Goal: Communication & Community: Answer question/provide support

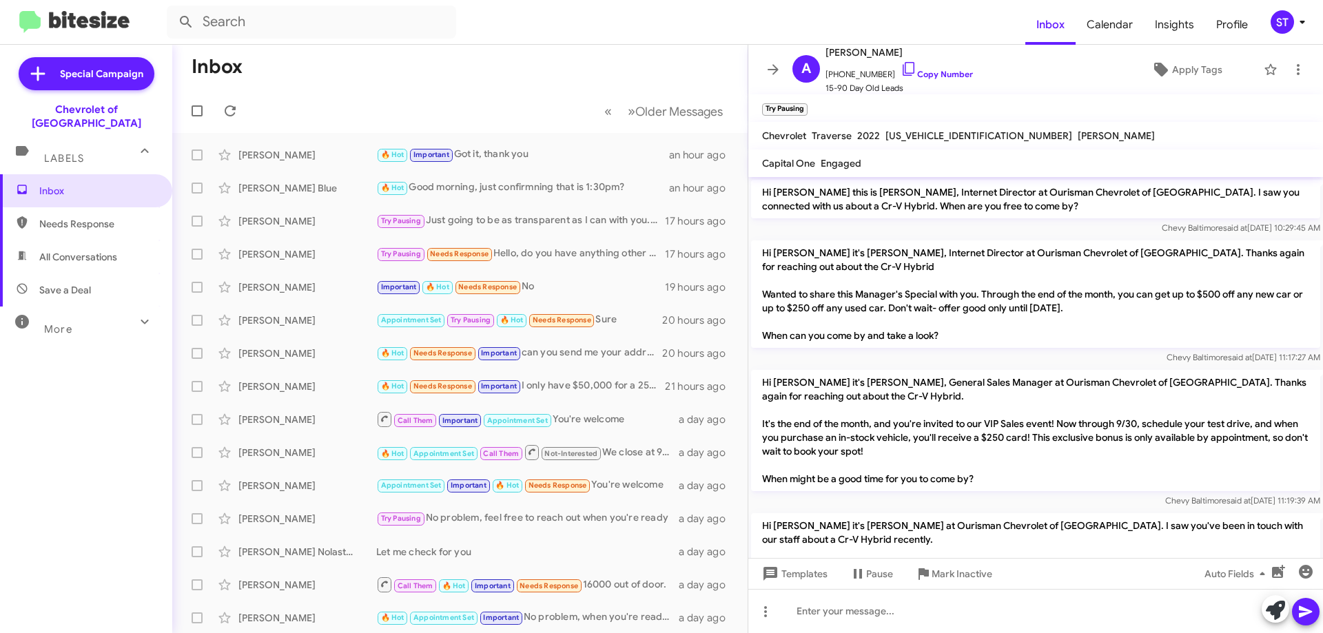
scroll to position [617, 0]
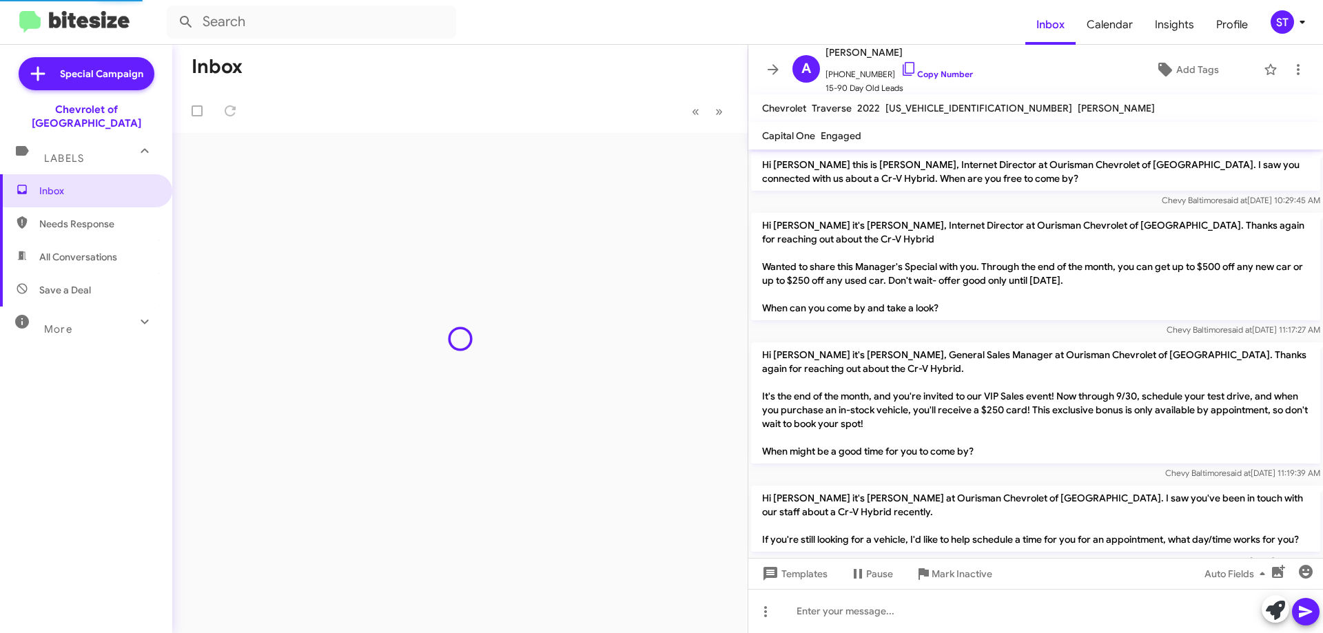
scroll to position [590, 0]
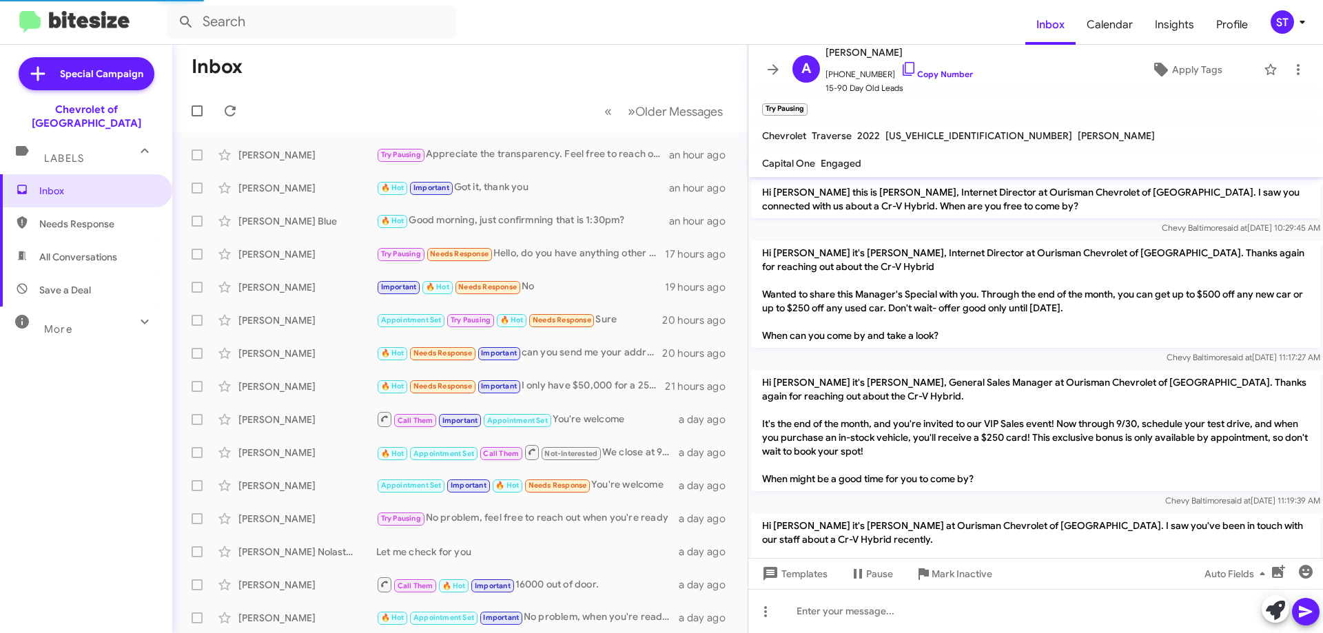
scroll to position [590, 0]
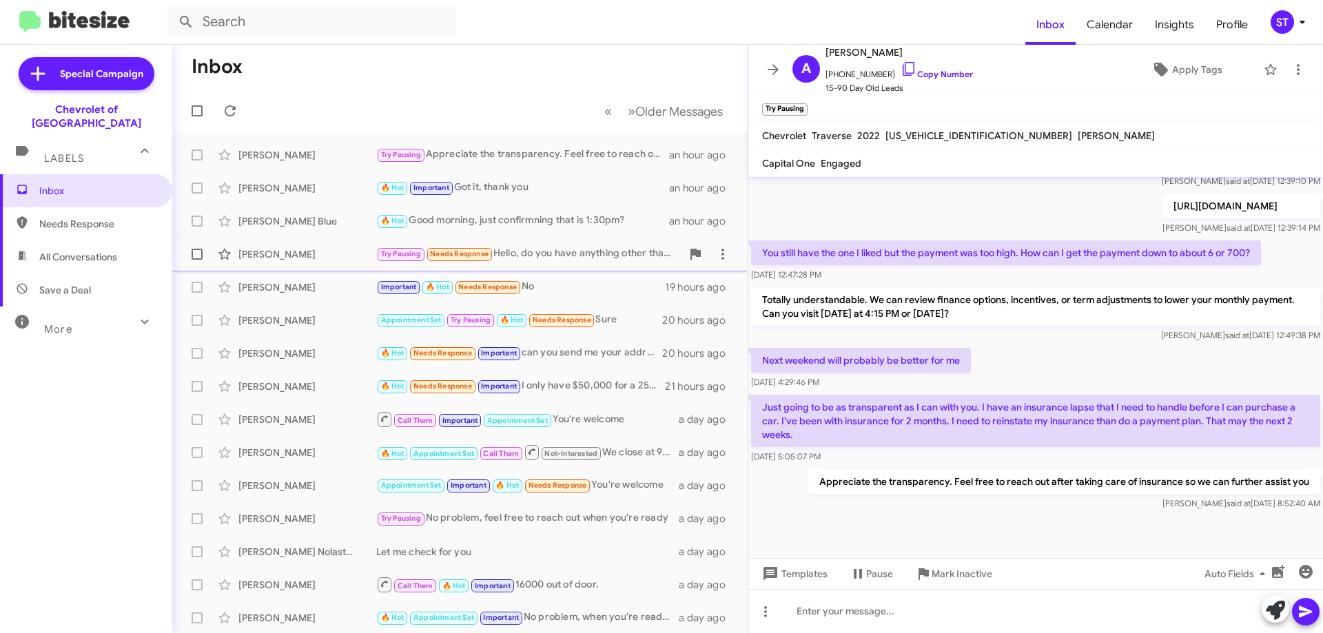
click at [584, 261] on div "Try Pausing Needs Response Hello, do you have anything other than these type of…" at bounding box center [528, 254] width 305 height 16
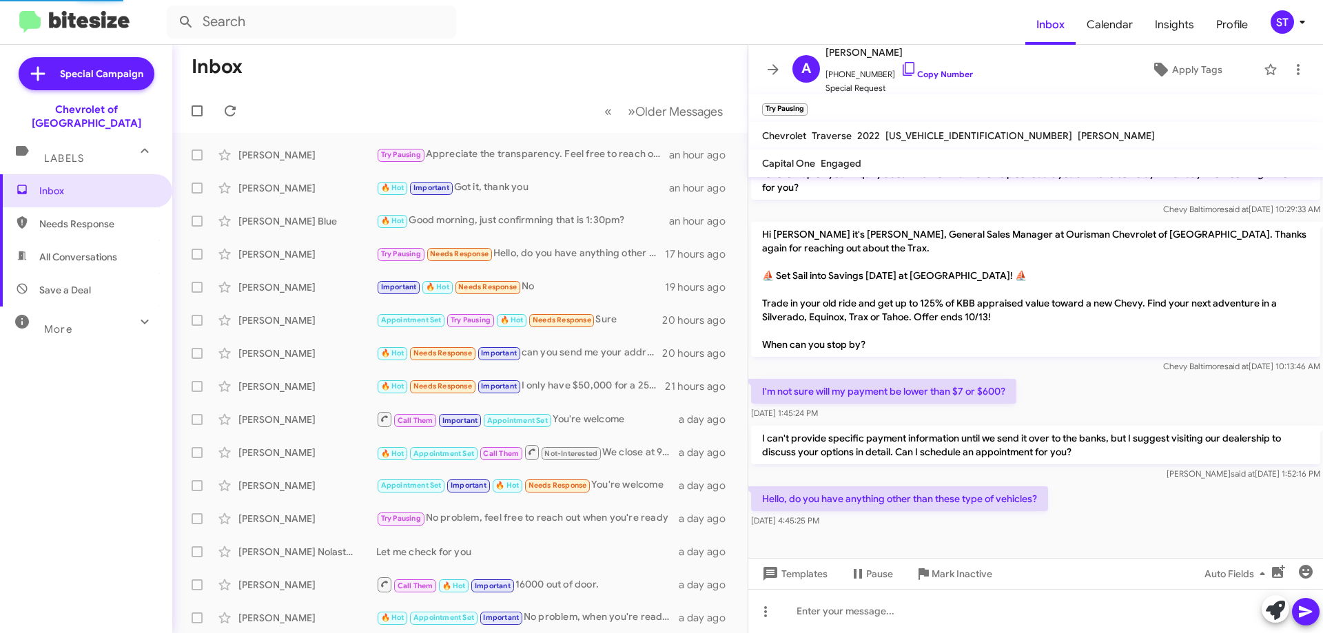
scroll to position [311, 0]
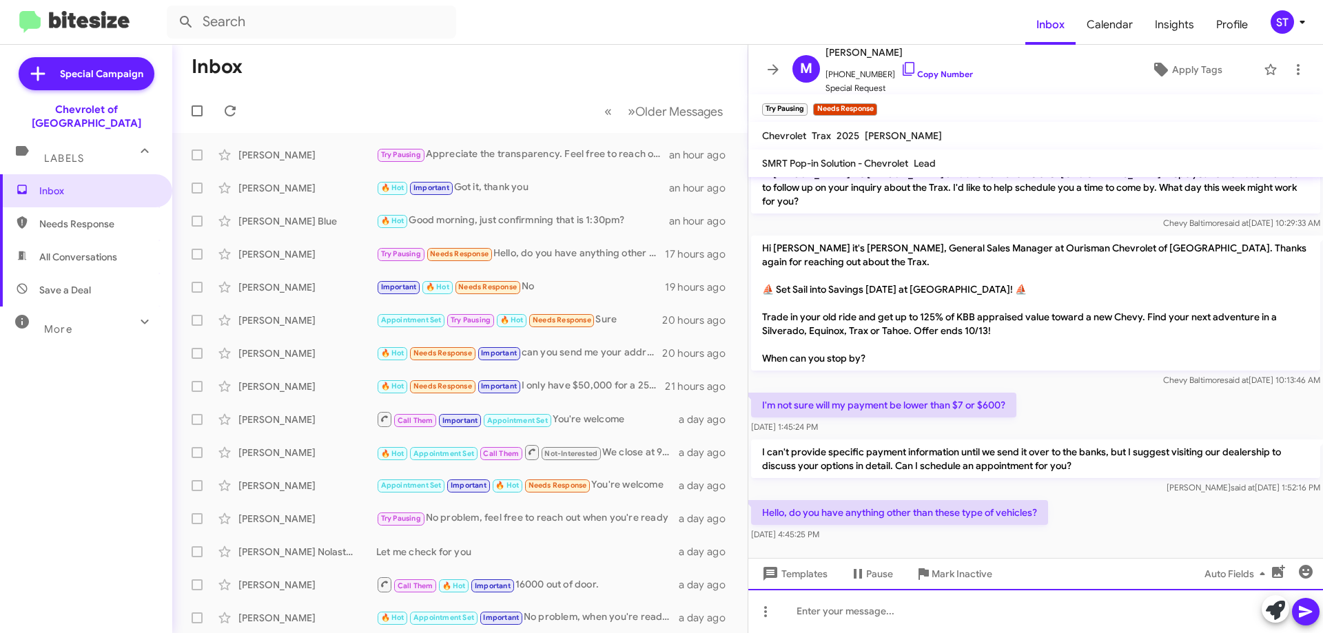
click at [938, 630] on div at bounding box center [1035, 611] width 575 height 44
click at [886, 612] on div at bounding box center [1035, 611] width 575 height 44
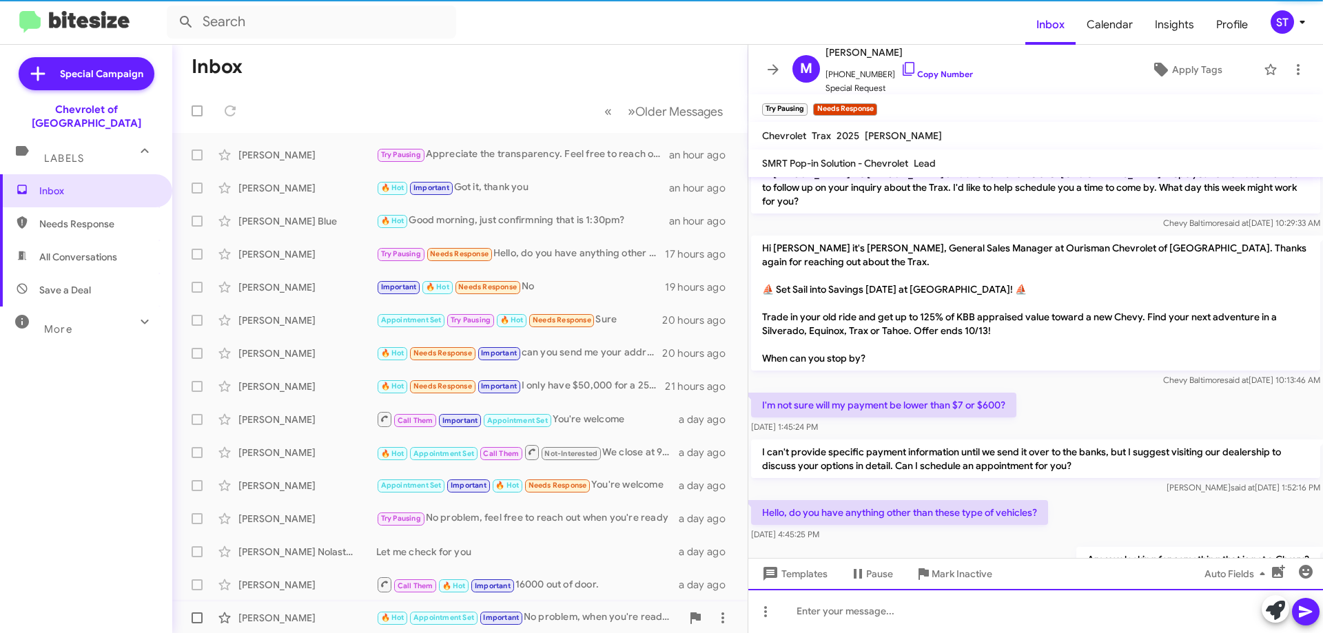
scroll to position [0, 0]
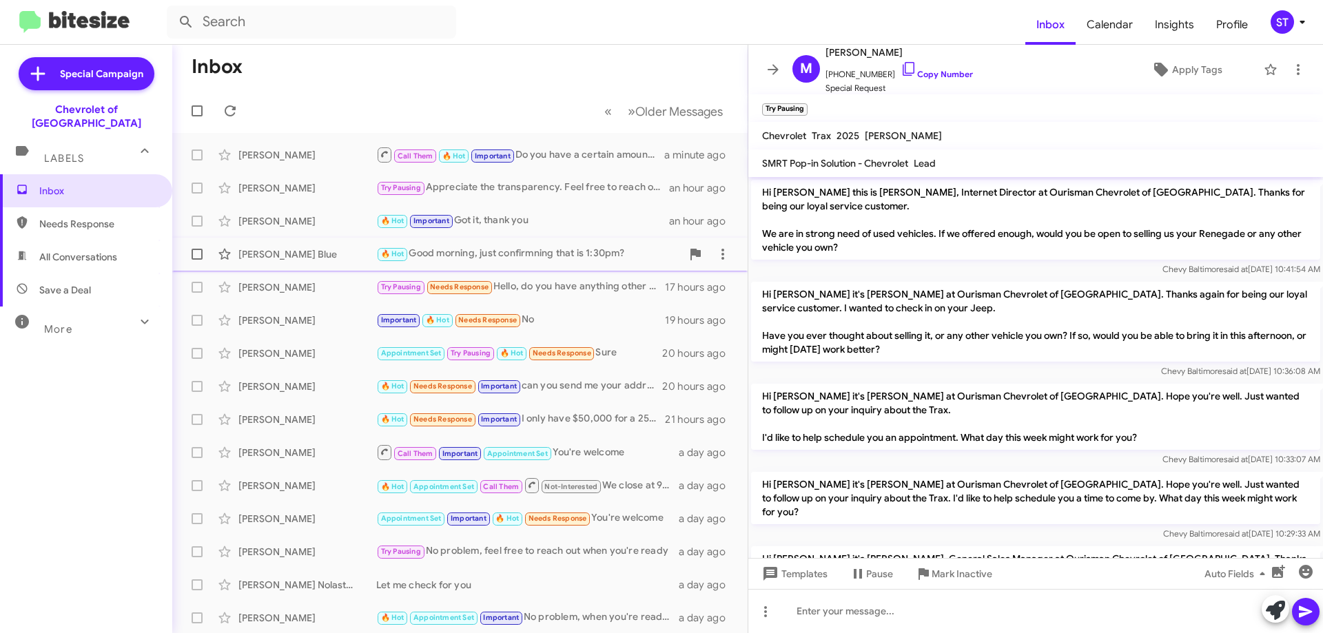
click at [469, 254] on div "🔥 Hot Good morning, just confirmning that is 1:30pm?" at bounding box center [528, 254] width 305 height 16
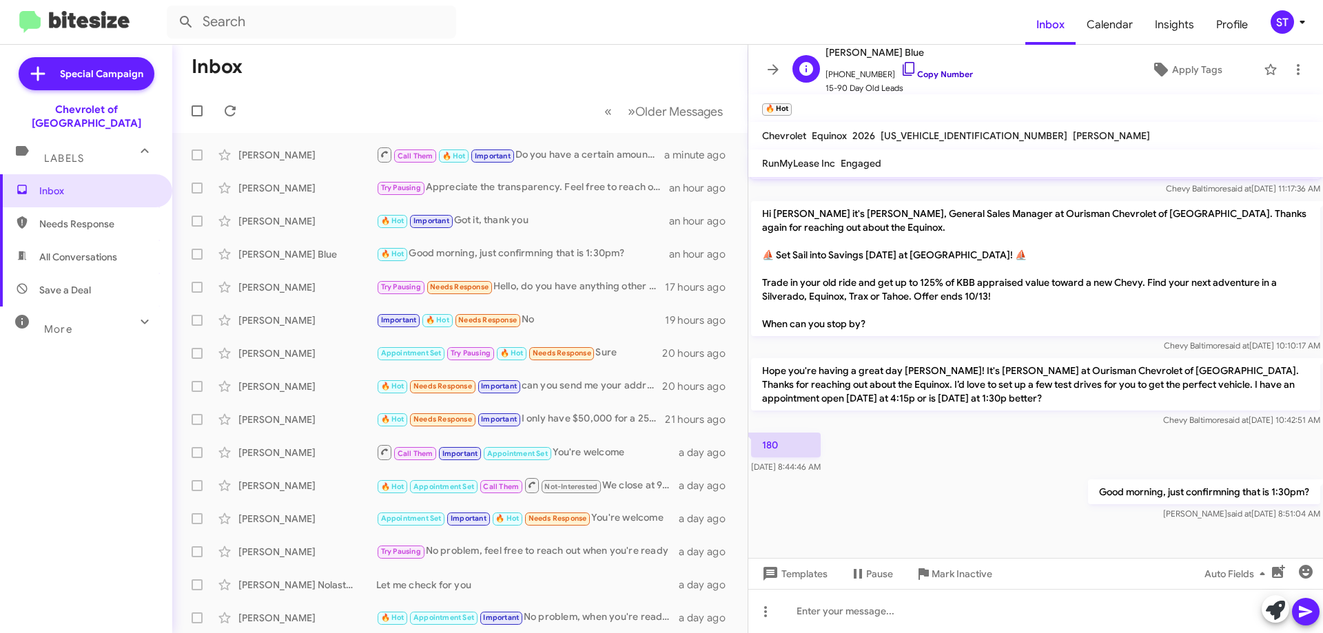
click at [900, 68] on icon at bounding box center [908, 69] width 17 height 17
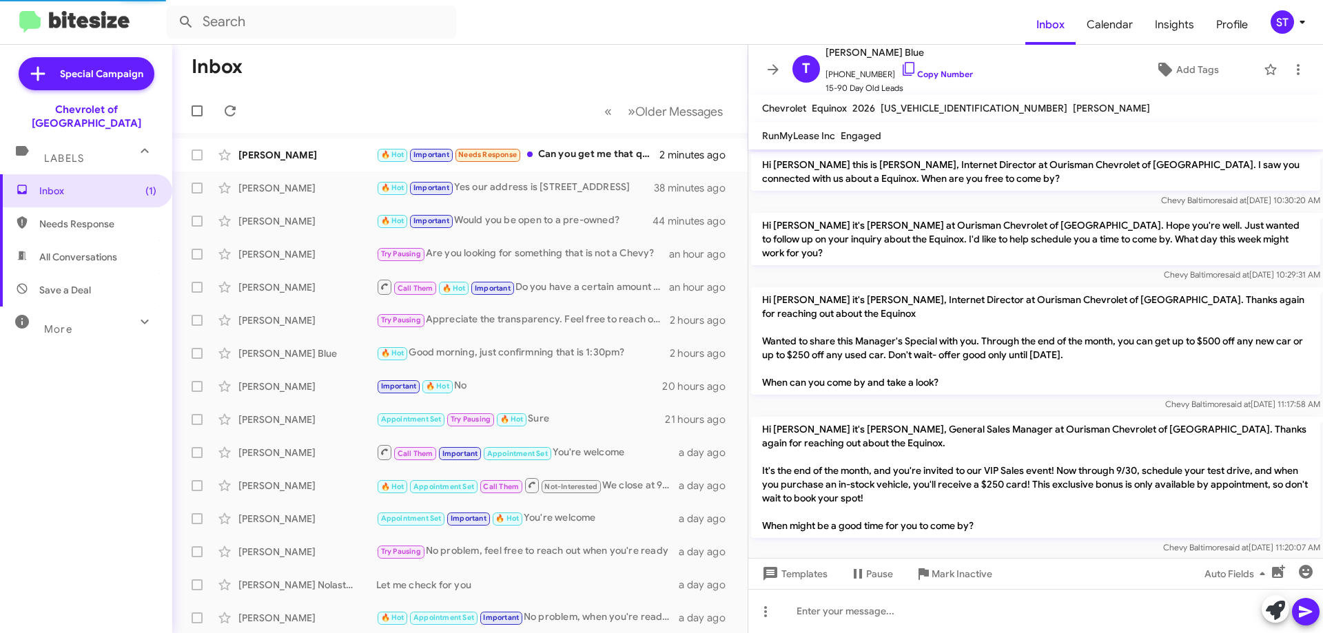
scroll to position [535, 0]
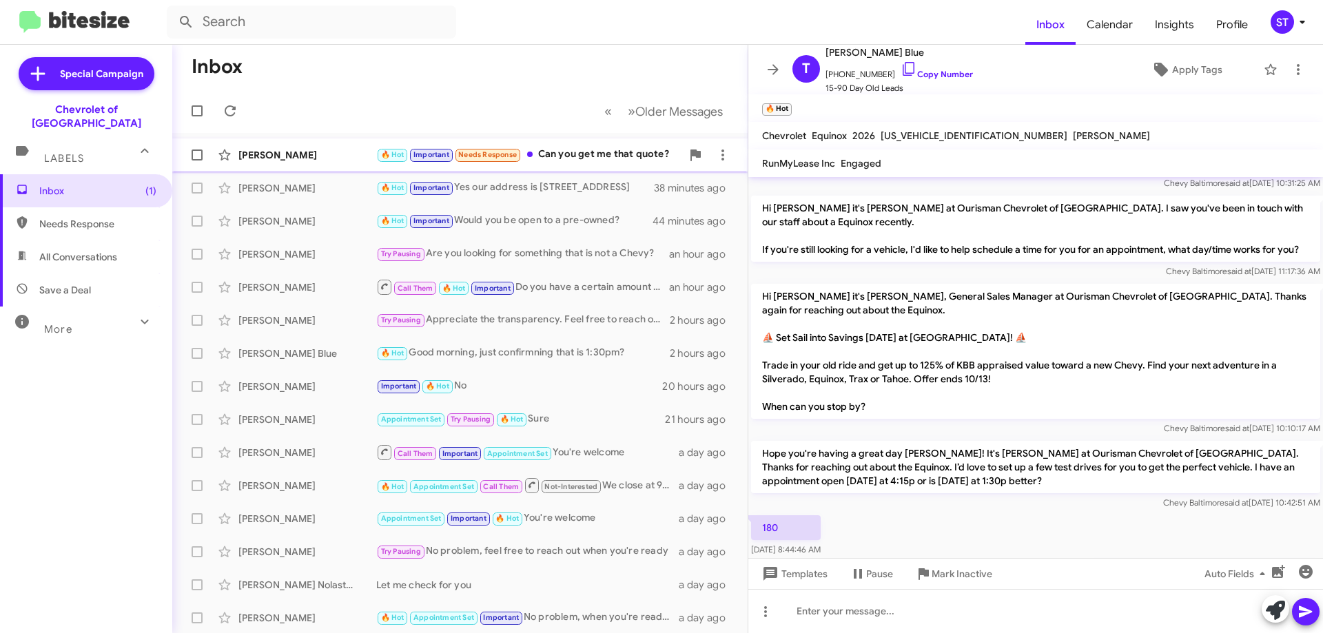
click at [338, 151] on div "[PERSON_NAME]" at bounding box center [307, 155] width 138 height 14
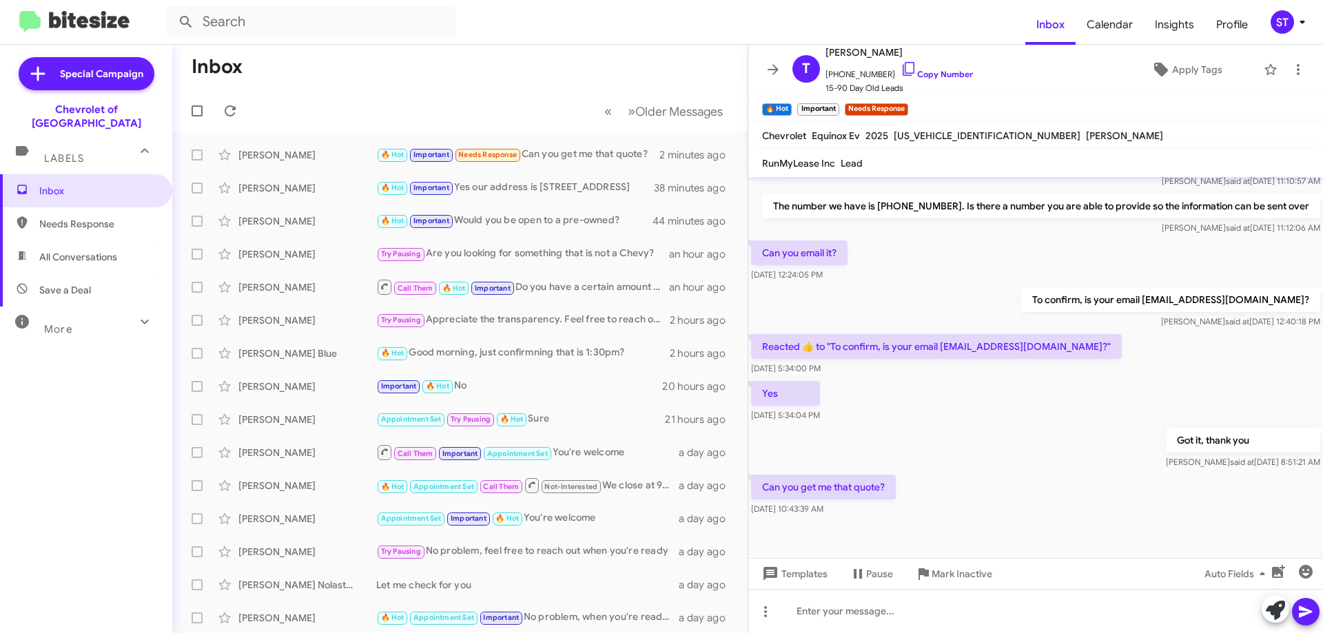
scroll to position [2072, 0]
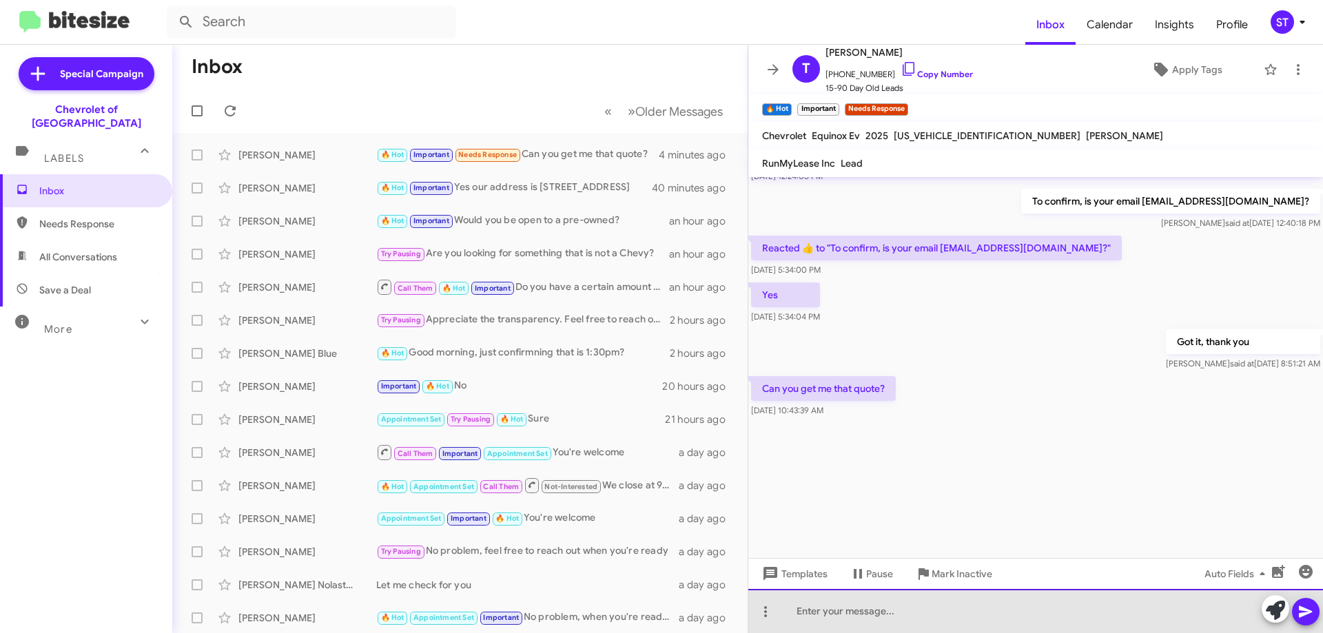
click at [879, 627] on div at bounding box center [1035, 611] width 575 height 44
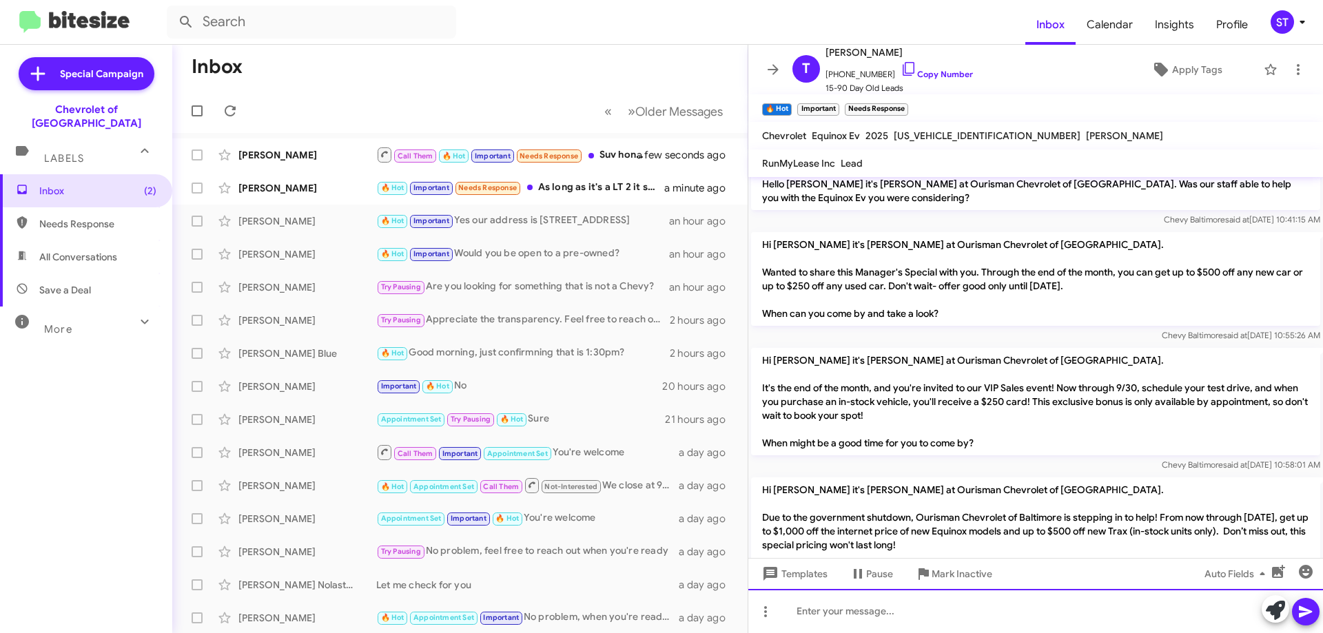
scroll to position [1025, 0]
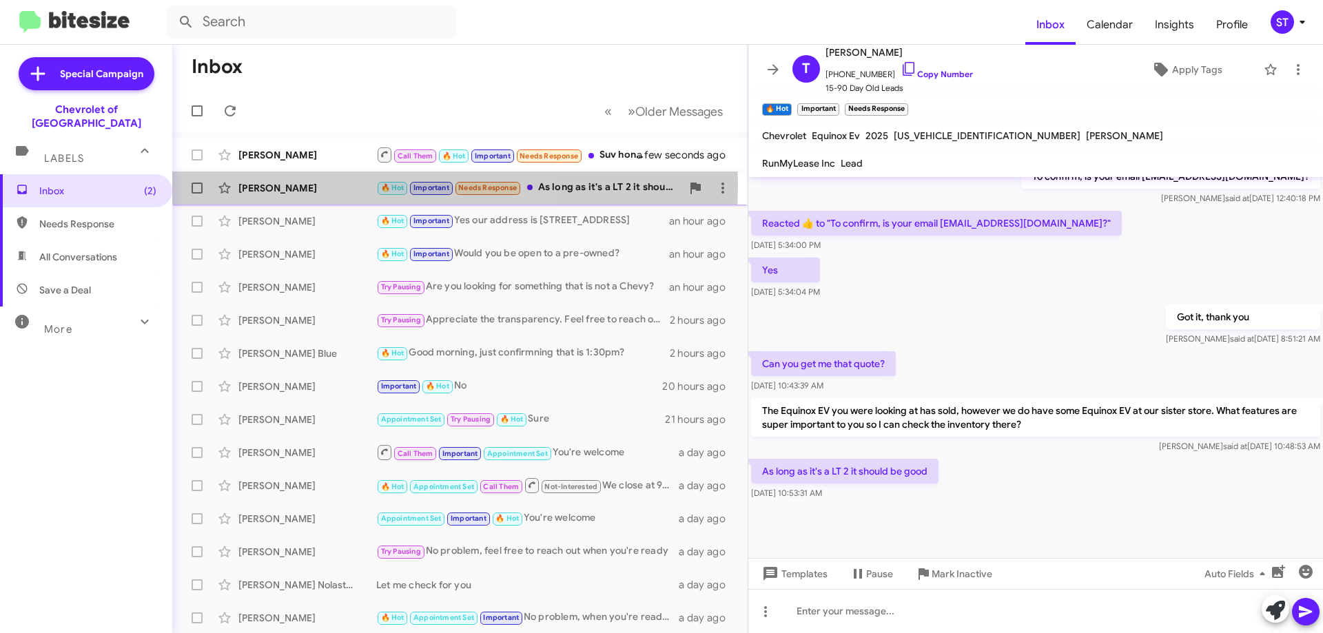
click at [297, 185] on div "[PERSON_NAME]" at bounding box center [307, 188] width 138 height 14
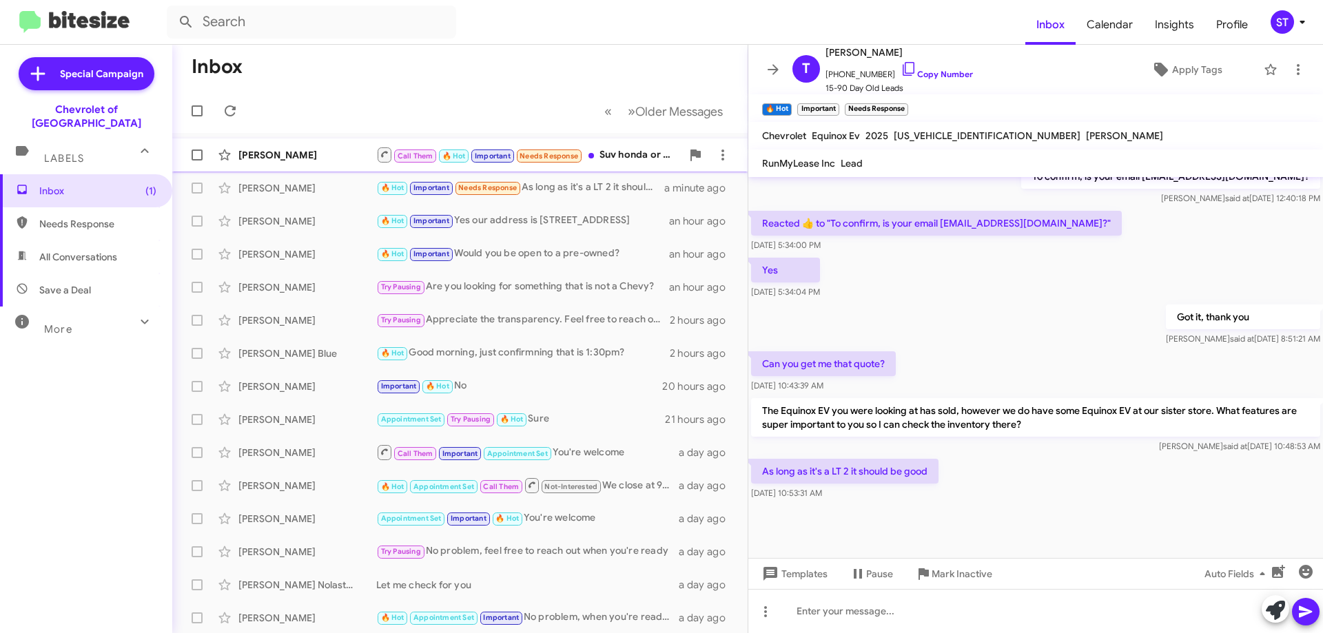
click at [335, 159] on div "[PERSON_NAME]" at bounding box center [307, 155] width 138 height 14
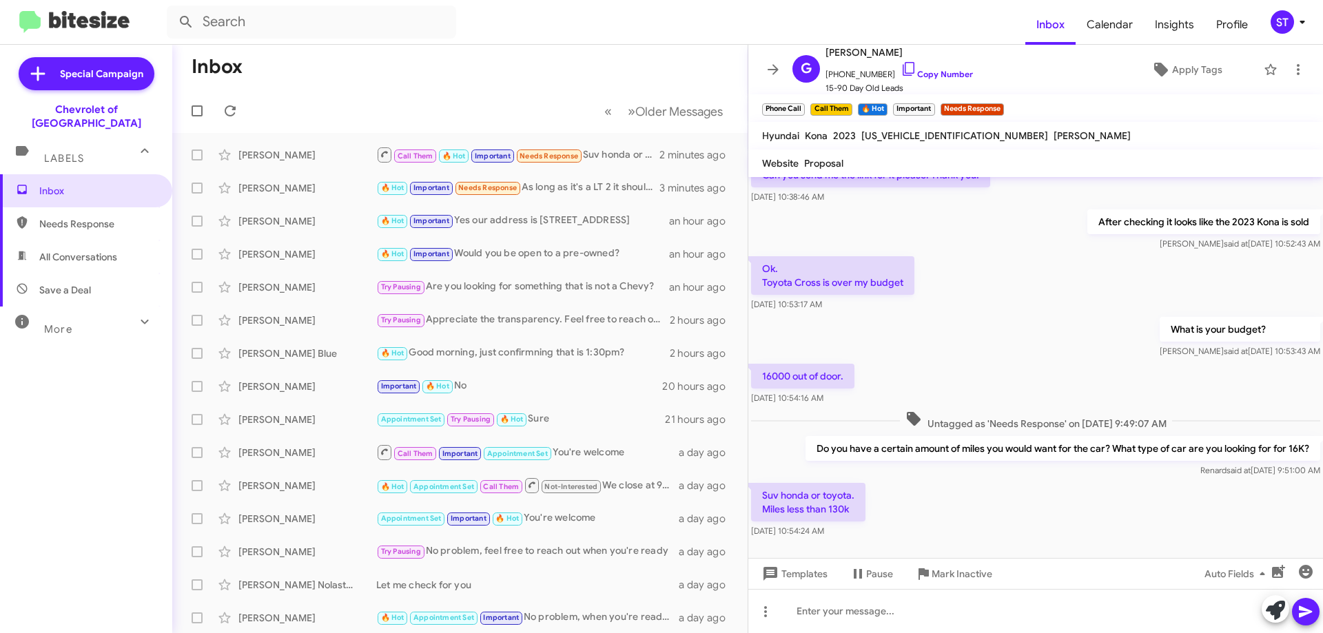
scroll to position [661, 0]
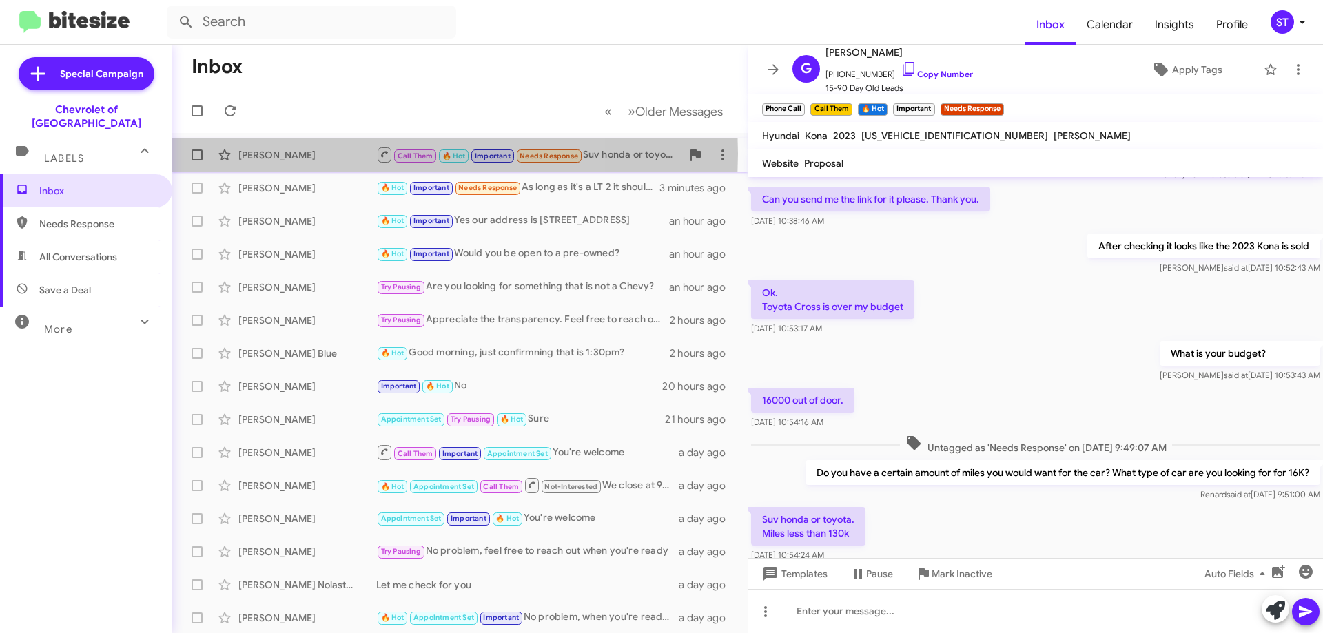
click at [321, 154] on div "[PERSON_NAME]" at bounding box center [307, 155] width 138 height 14
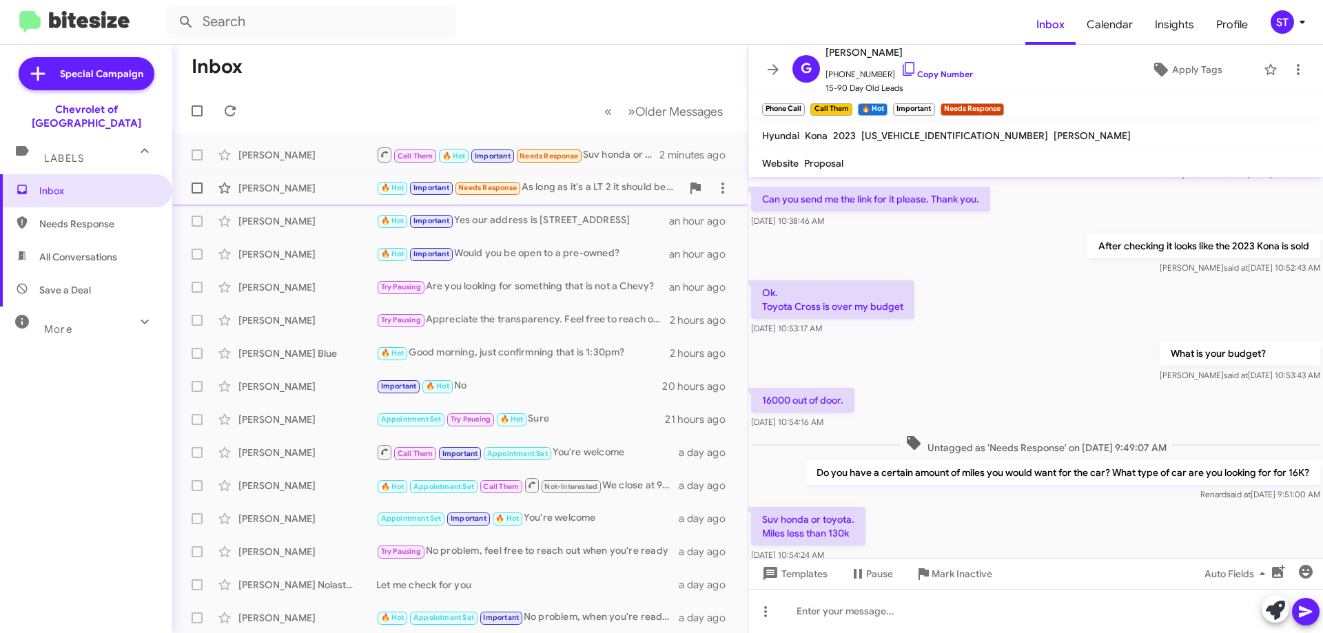
click at [310, 189] on div "[PERSON_NAME]" at bounding box center [307, 188] width 138 height 14
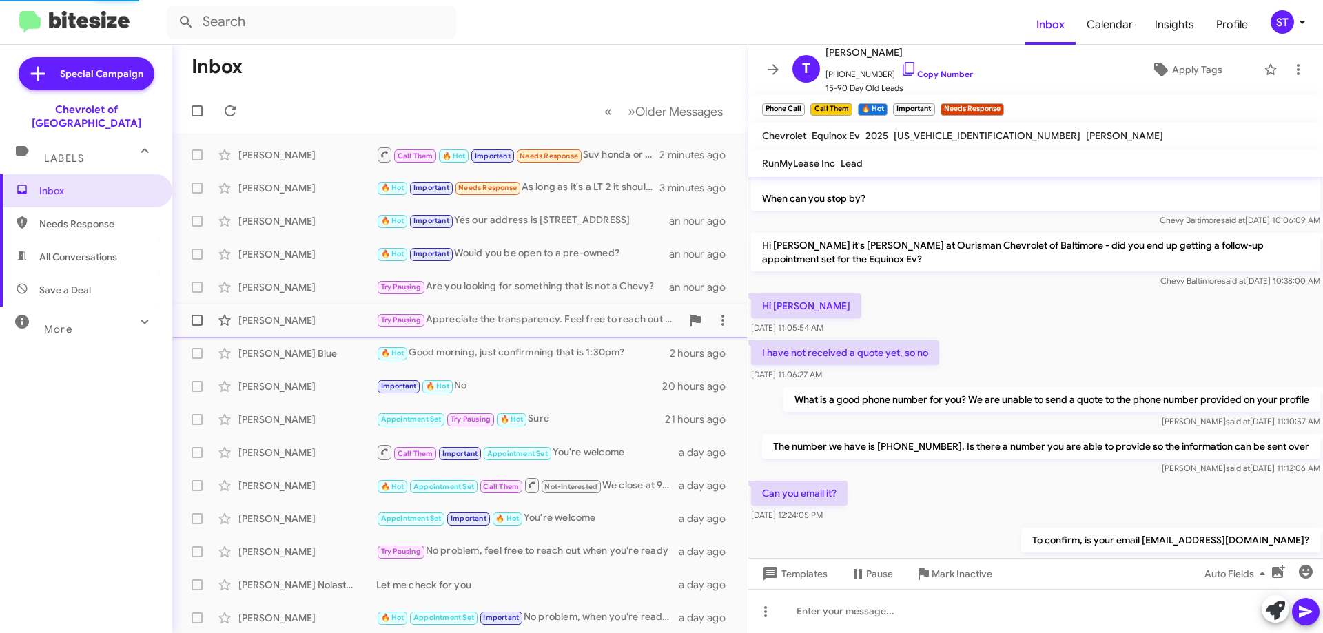
scroll to position [1025, 0]
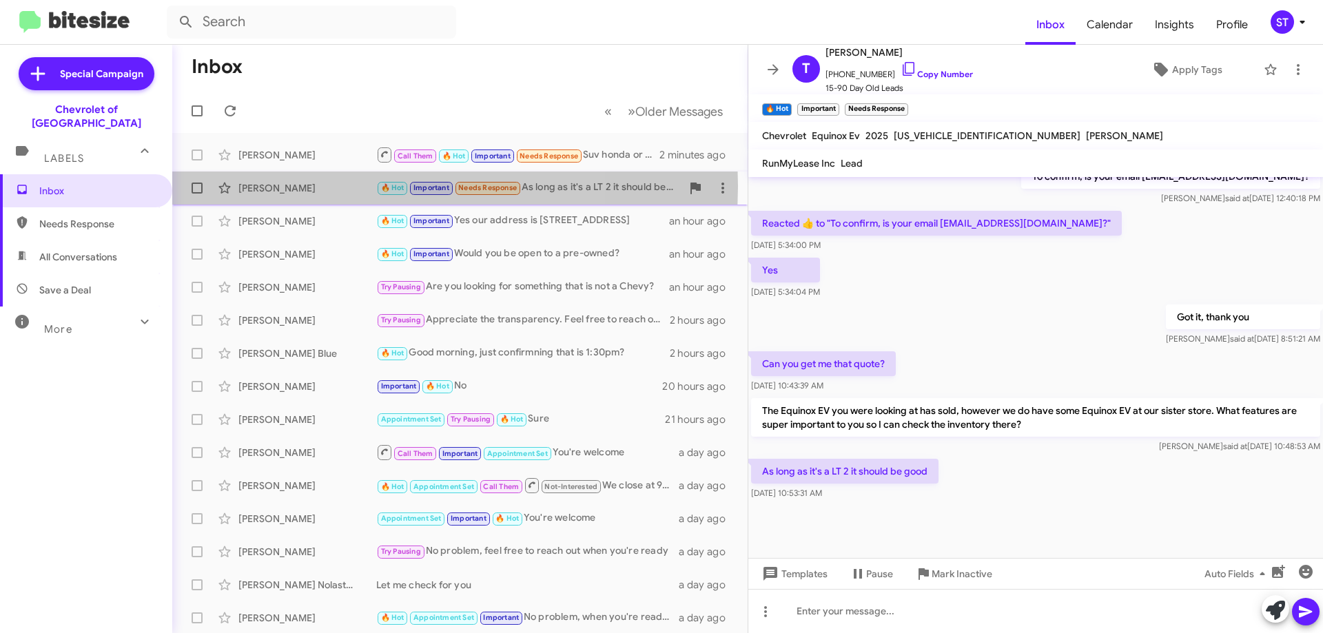
click at [321, 186] on div "[PERSON_NAME]" at bounding box center [307, 188] width 138 height 14
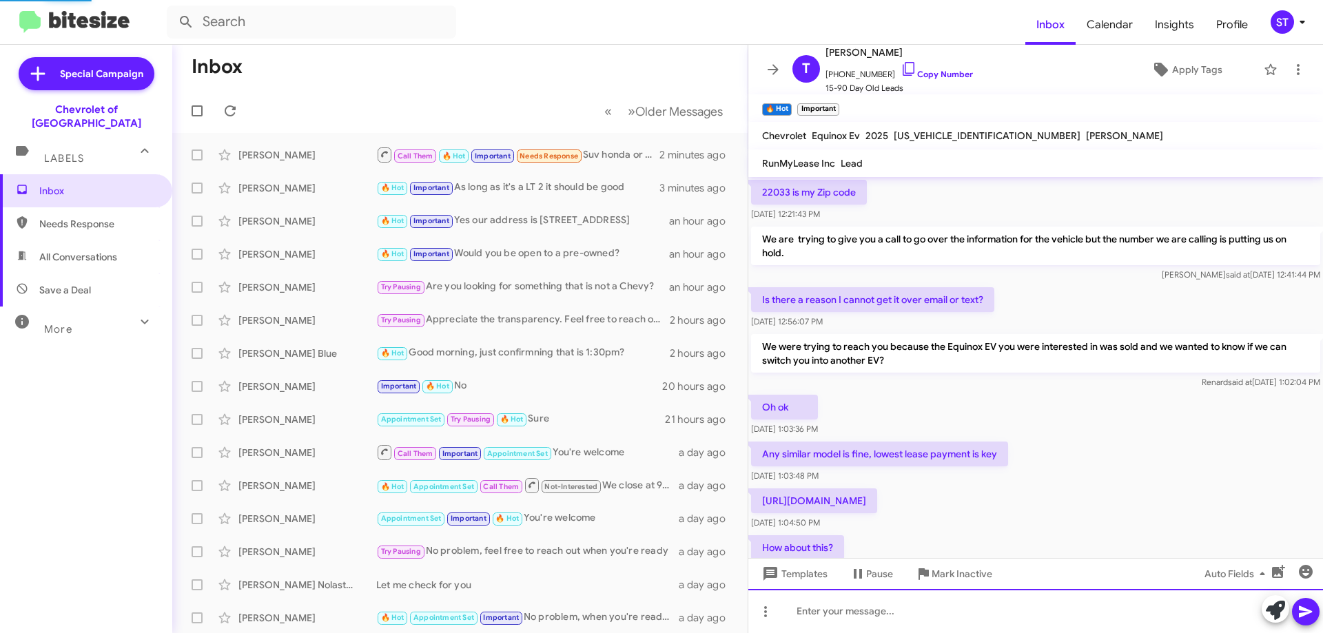
scroll to position [69, 0]
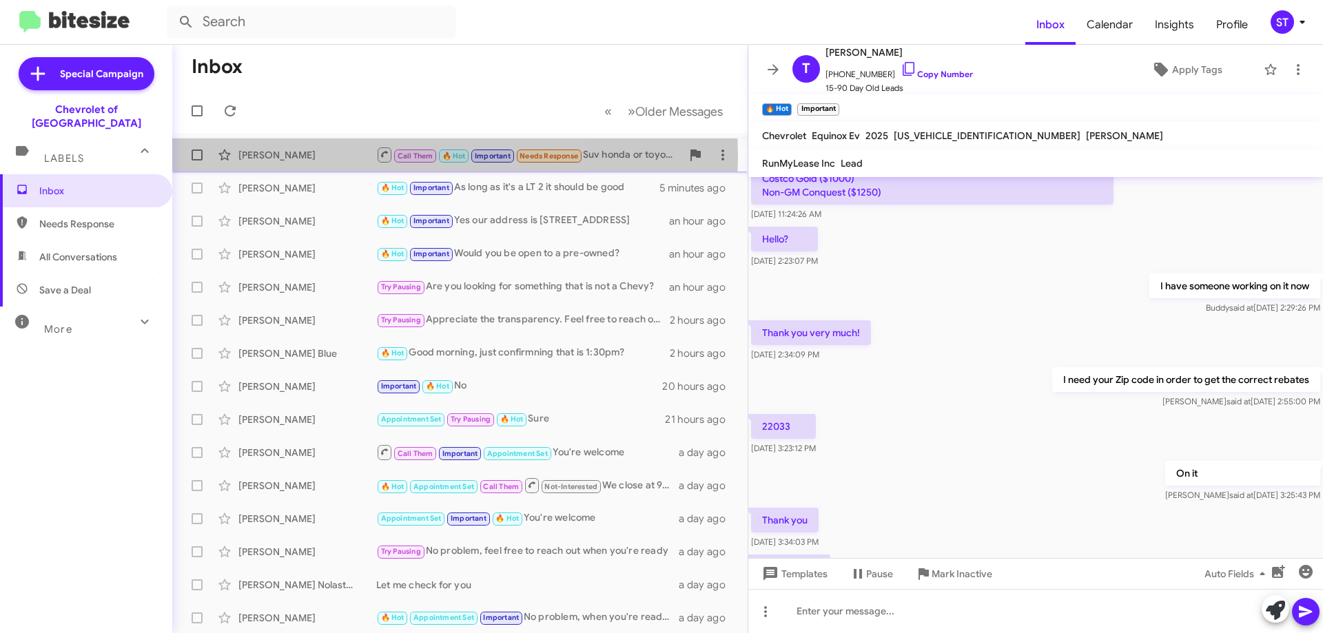
click at [311, 156] on div "[PERSON_NAME]" at bounding box center [307, 155] width 138 height 14
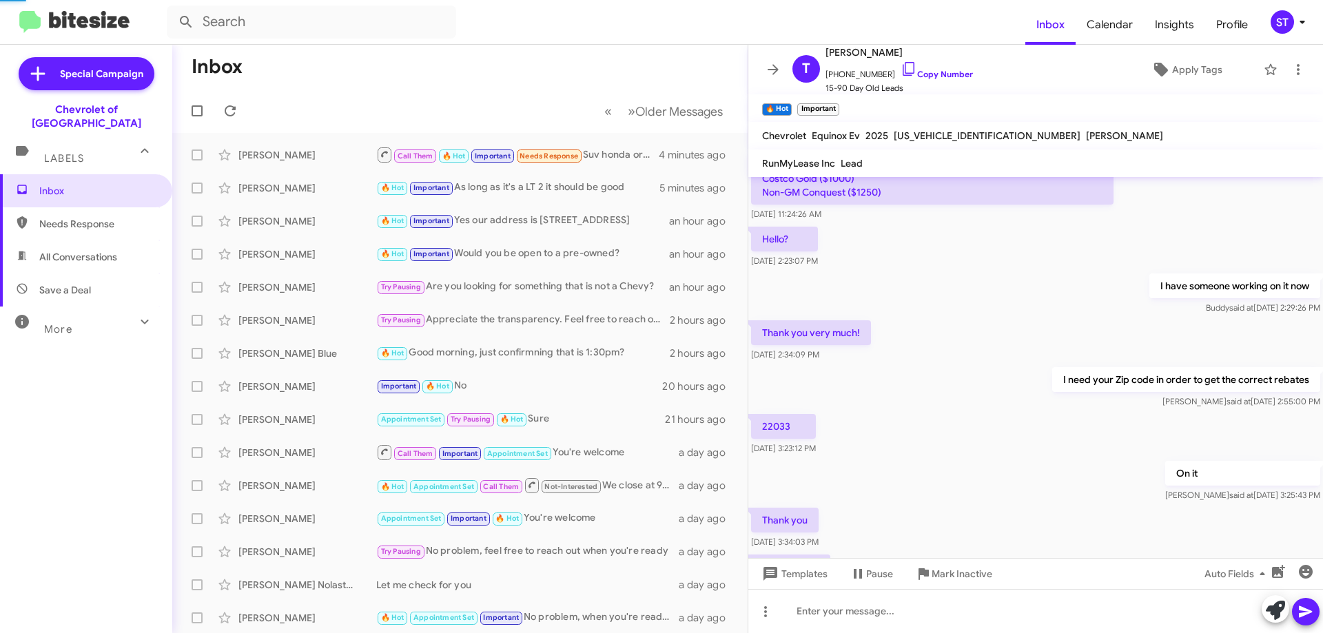
scroll to position [730, 0]
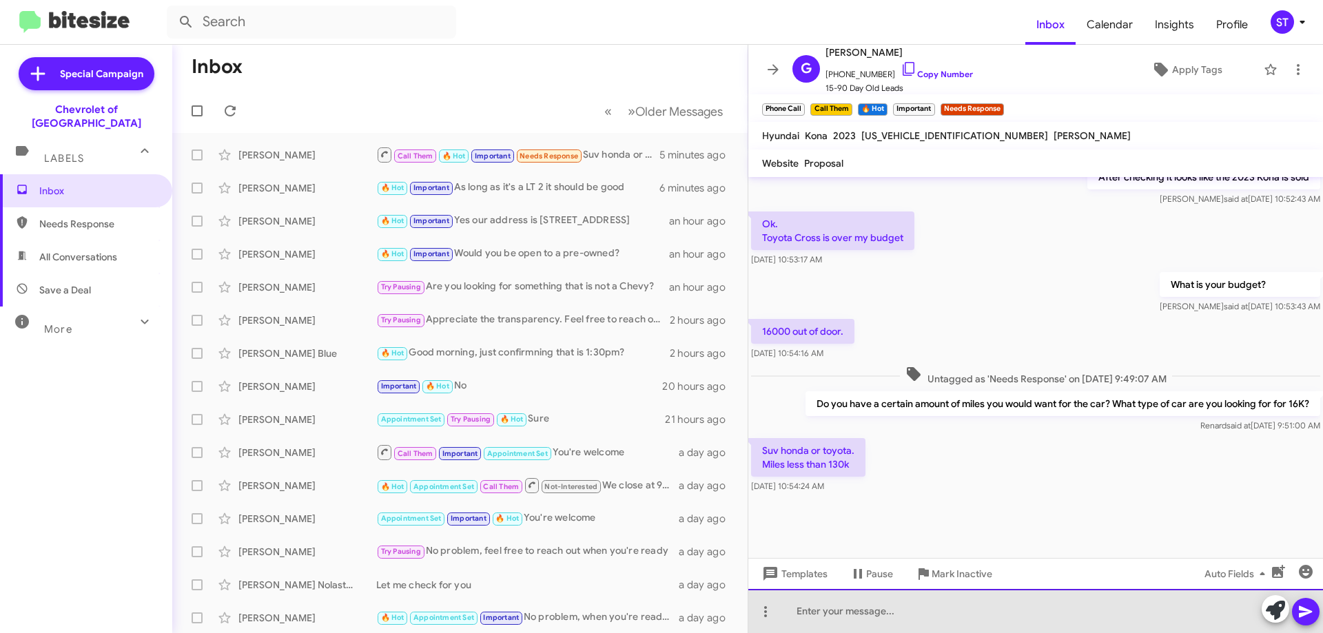
click at [823, 616] on div at bounding box center [1035, 611] width 575 height 44
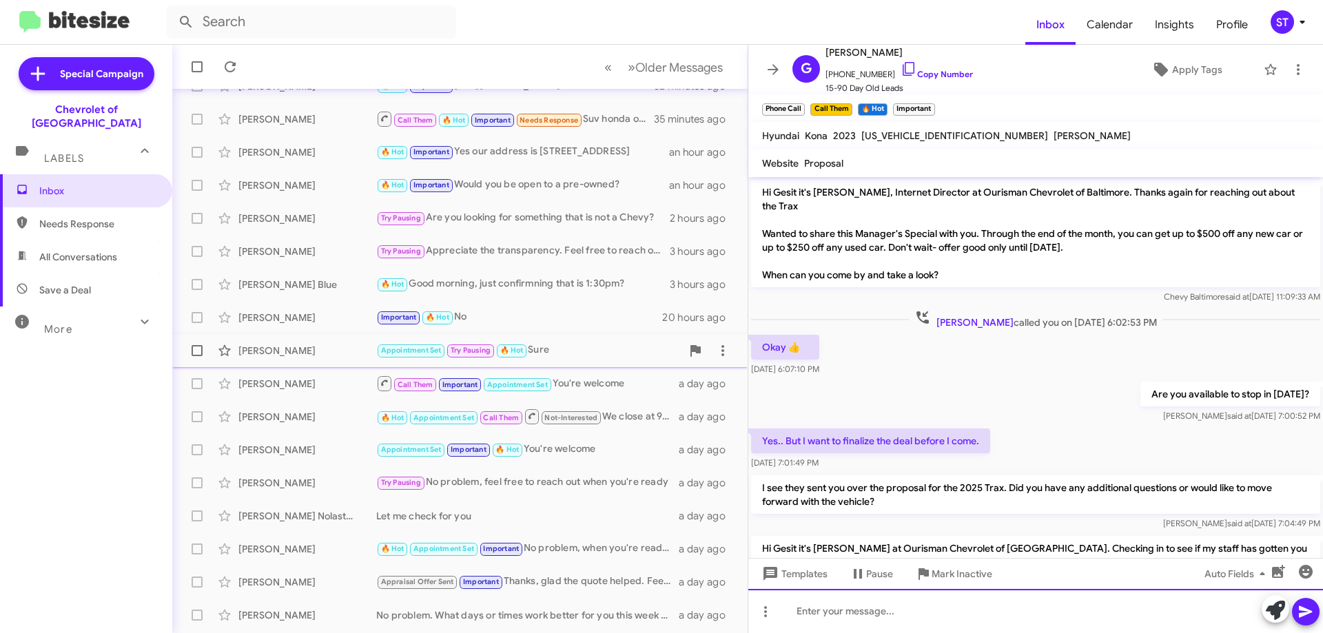
scroll to position [0, 0]
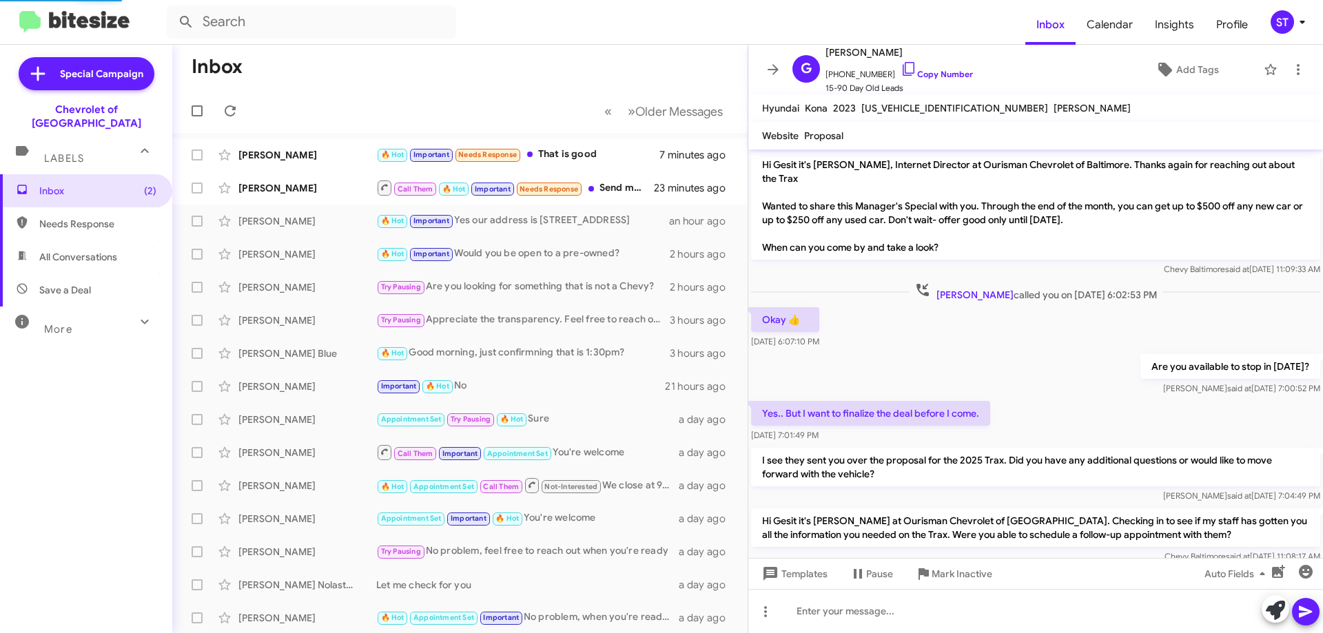
scroll to position [803, 0]
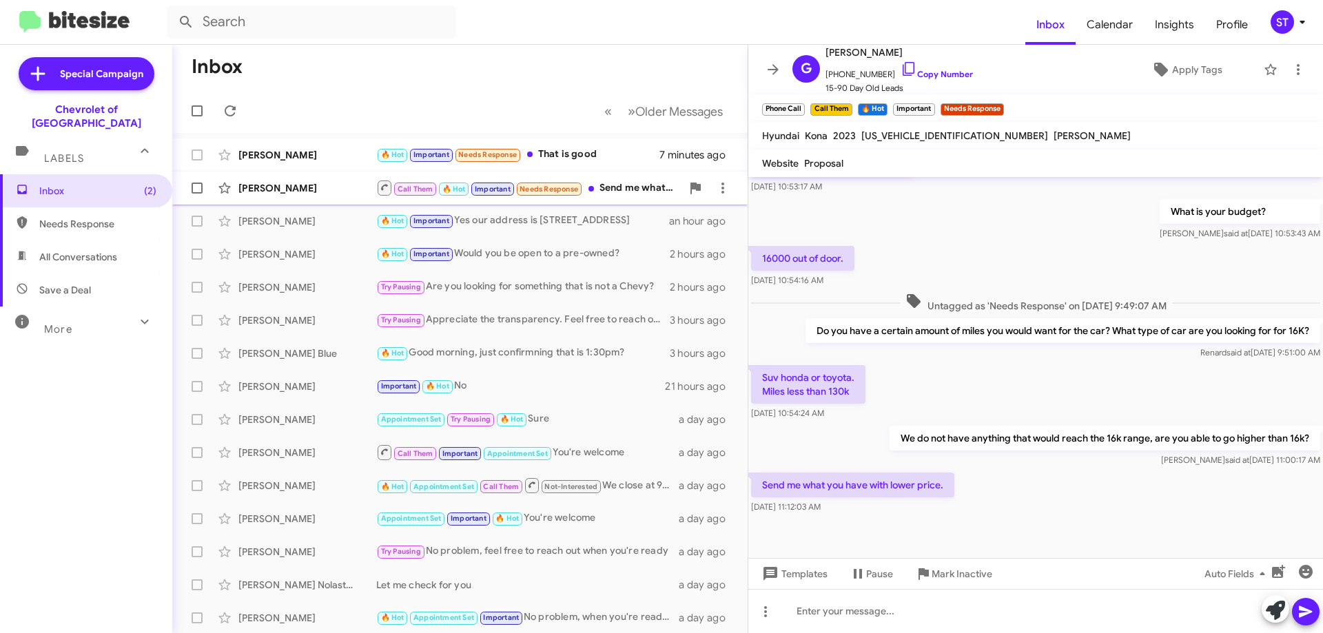
click at [325, 189] on div "[PERSON_NAME]" at bounding box center [307, 188] width 138 height 14
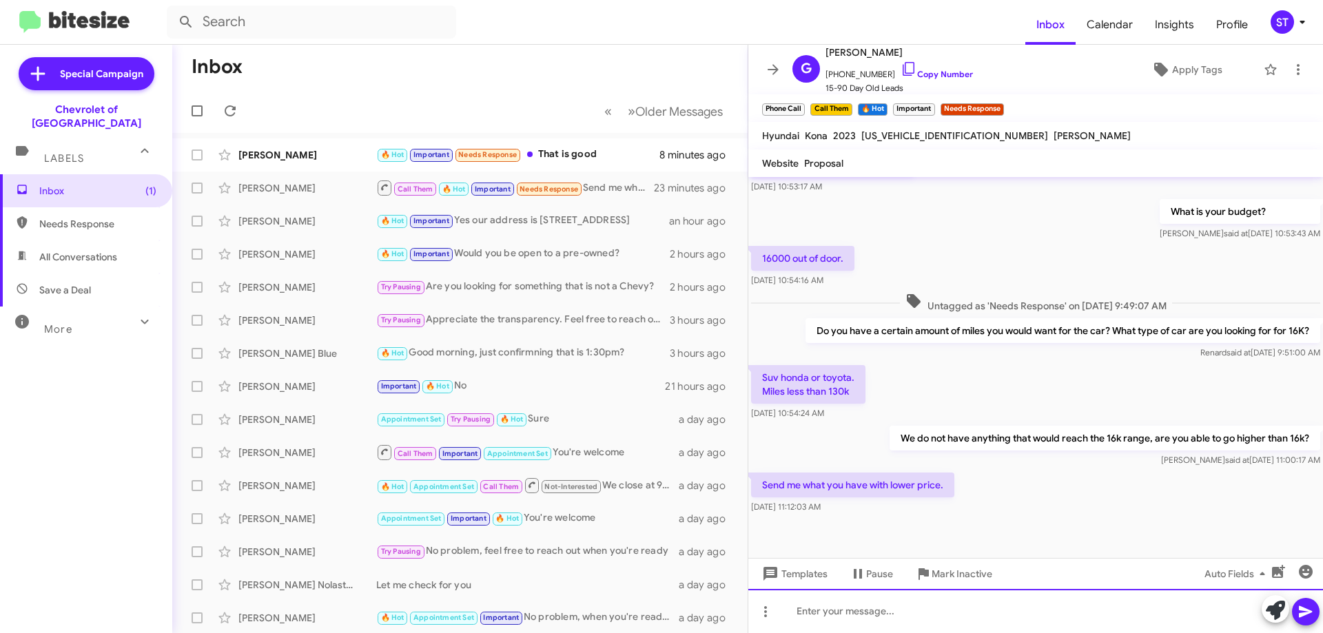
click at [820, 623] on div at bounding box center [1035, 611] width 575 height 44
click at [907, 616] on div at bounding box center [1035, 611] width 575 height 44
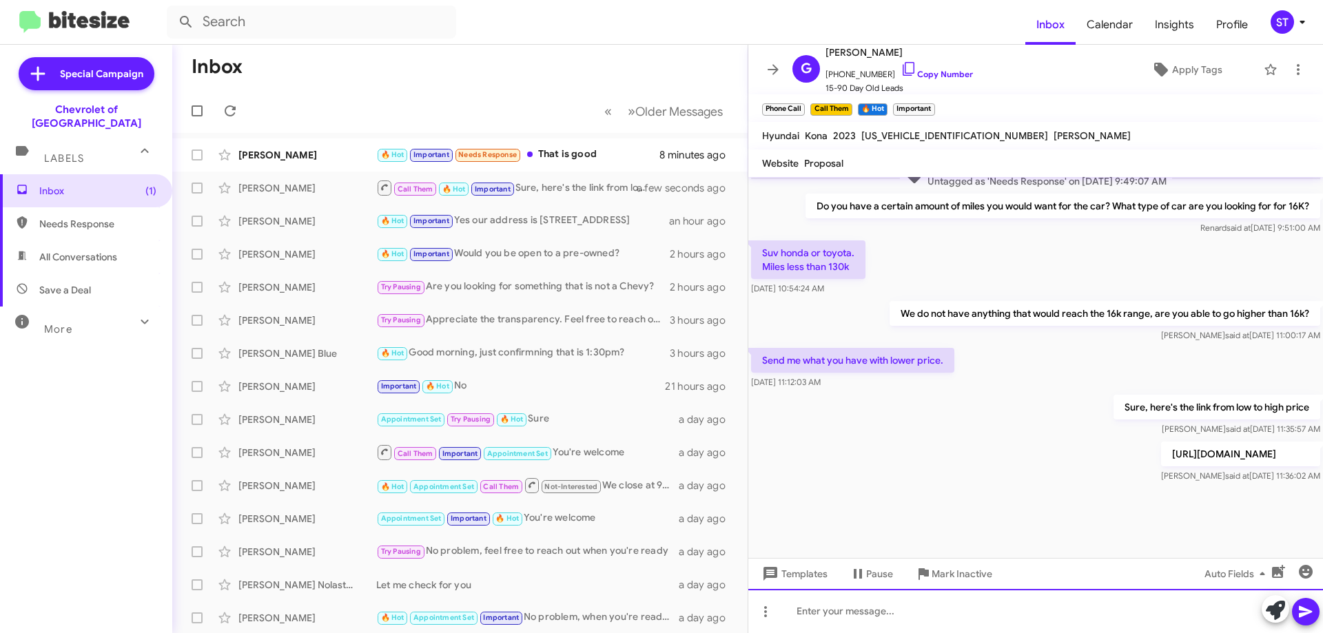
scroll to position [931, 0]
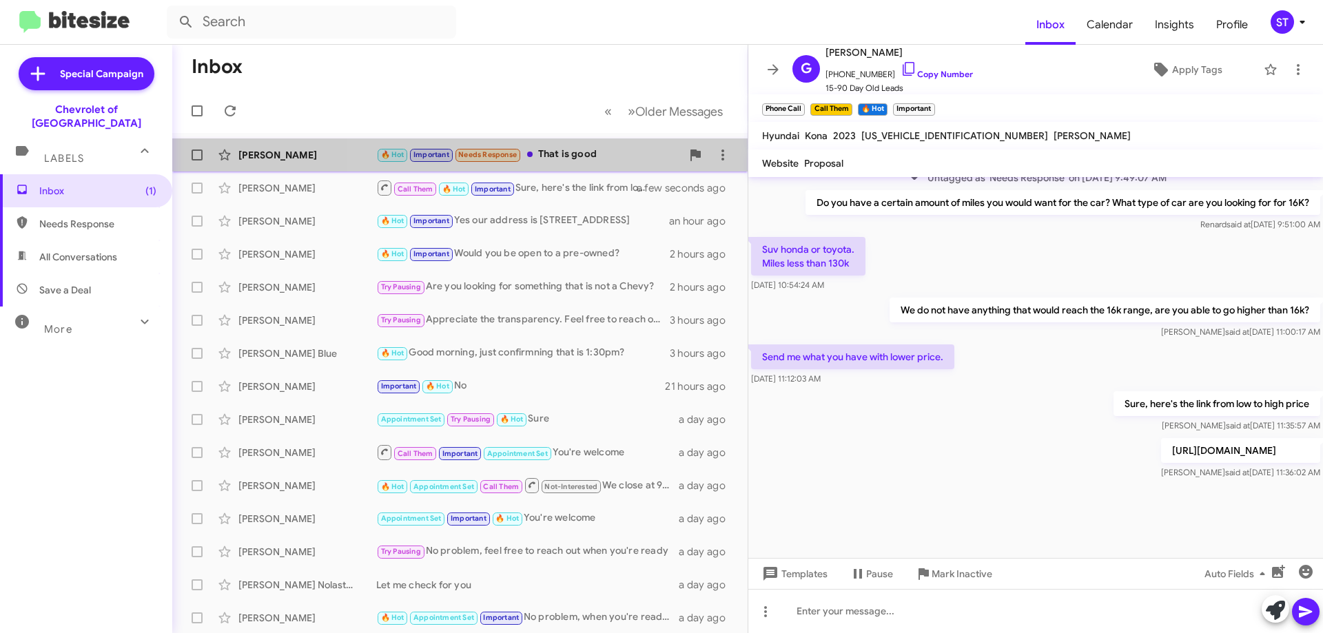
click at [581, 154] on div "🔥 Hot Important Needs Response That is good" at bounding box center [528, 155] width 305 height 16
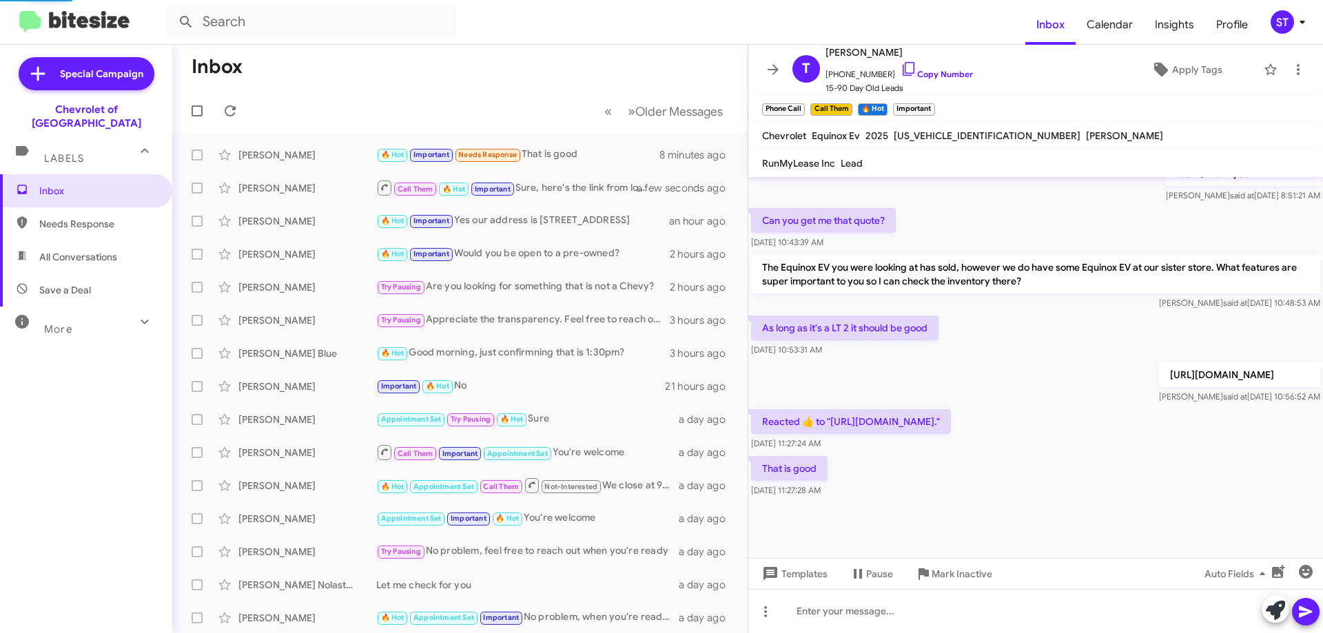
scroll to position [956, 0]
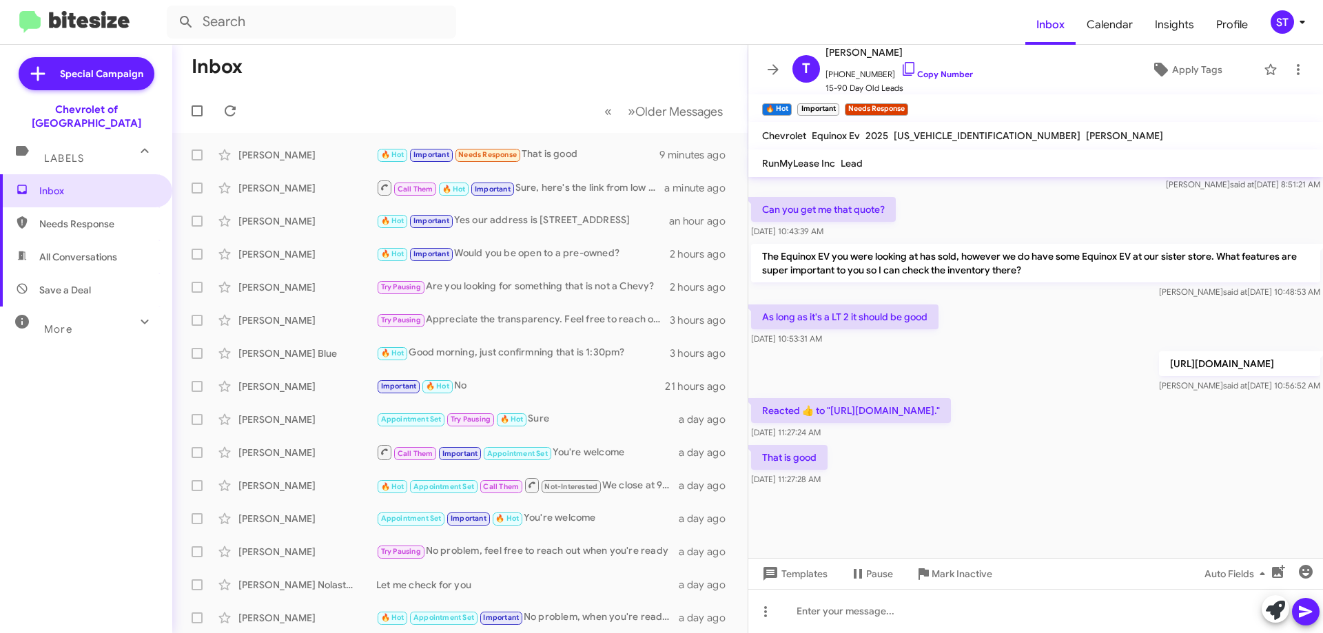
drag, startPoint x: 763, startPoint y: 338, endPoint x: 971, endPoint y: 346, distance: 208.2
click at [1159, 353] on p "[URL][DOMAIN_NAME]" at bounding box center [1239, 363] width 161 height 25
copy p "[URL][DOMAIN_NAME]"
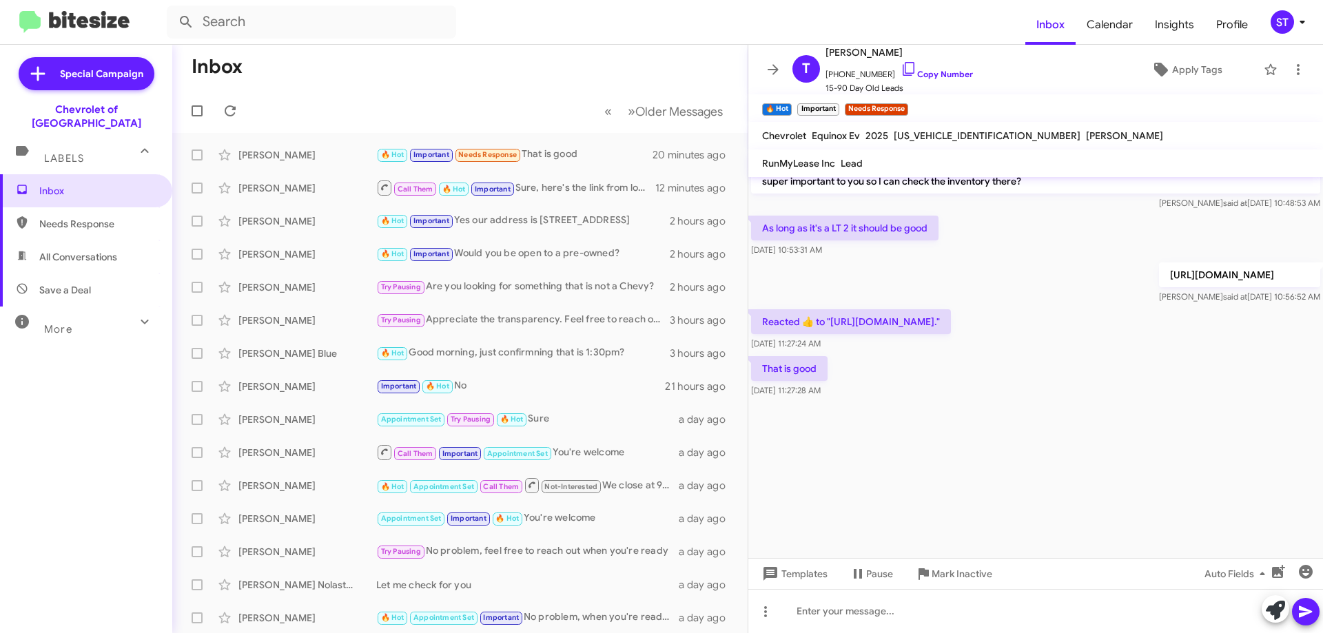
scroll to position [4336, 0]
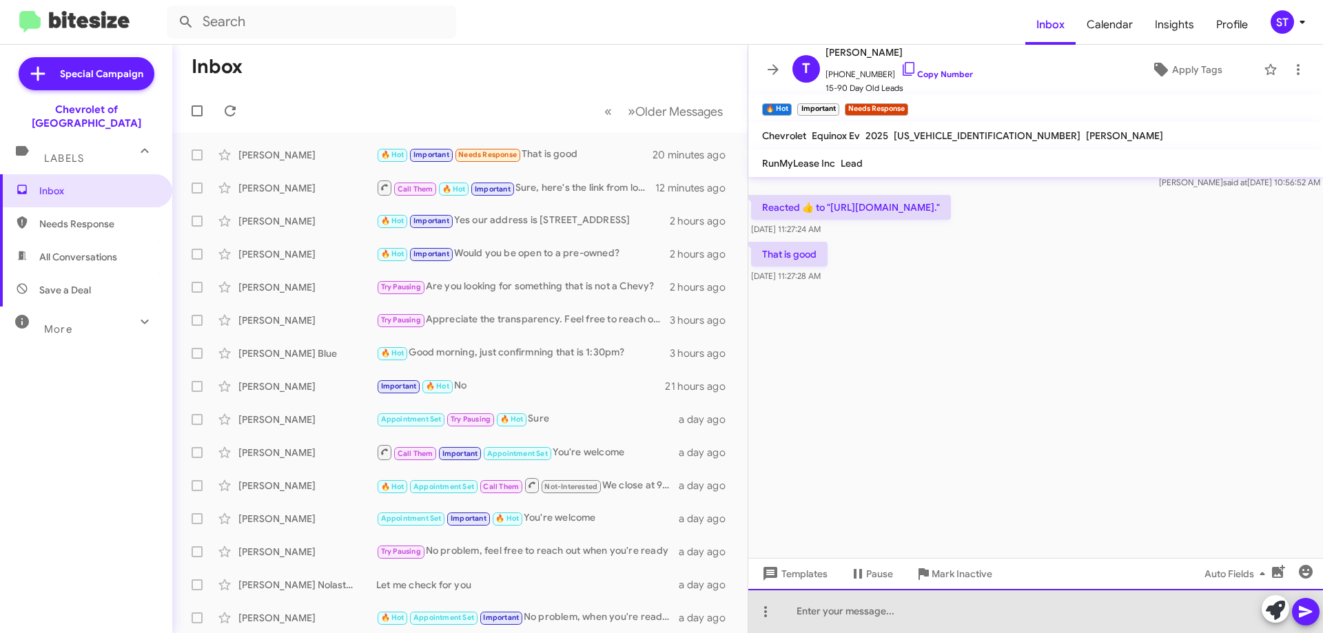
click at [883, 618] on div at bounding box center [1035, 611] width 575 height 44
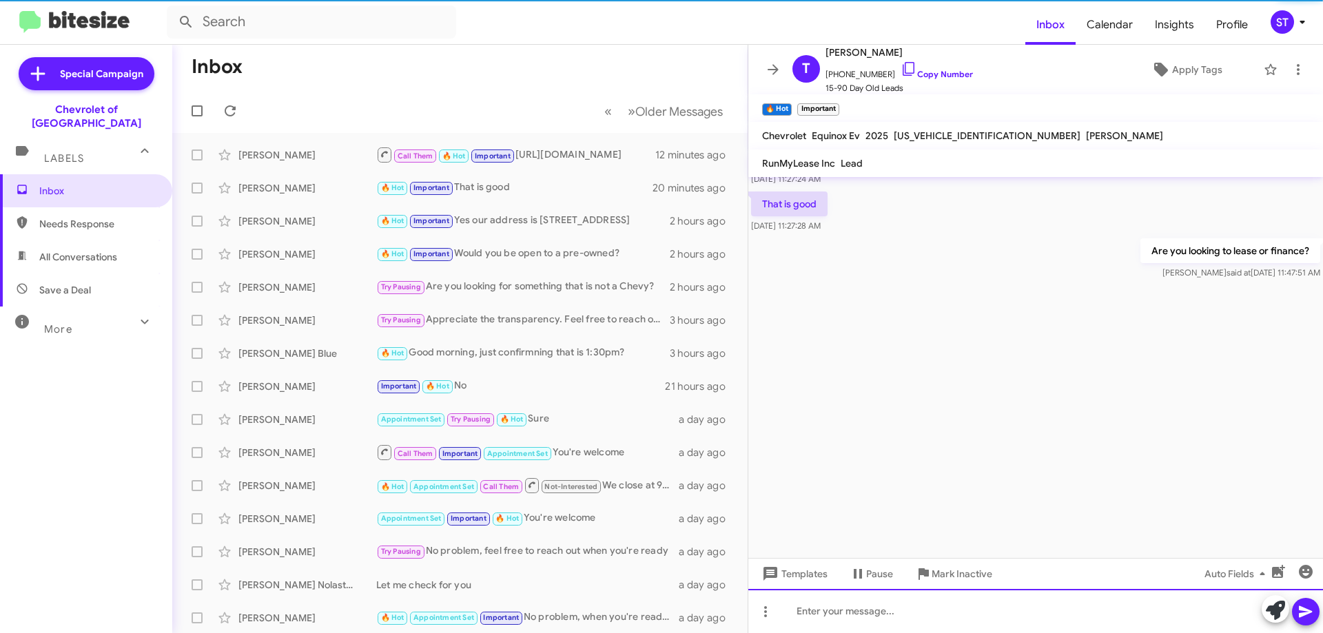
scroll to position [4387, 0]
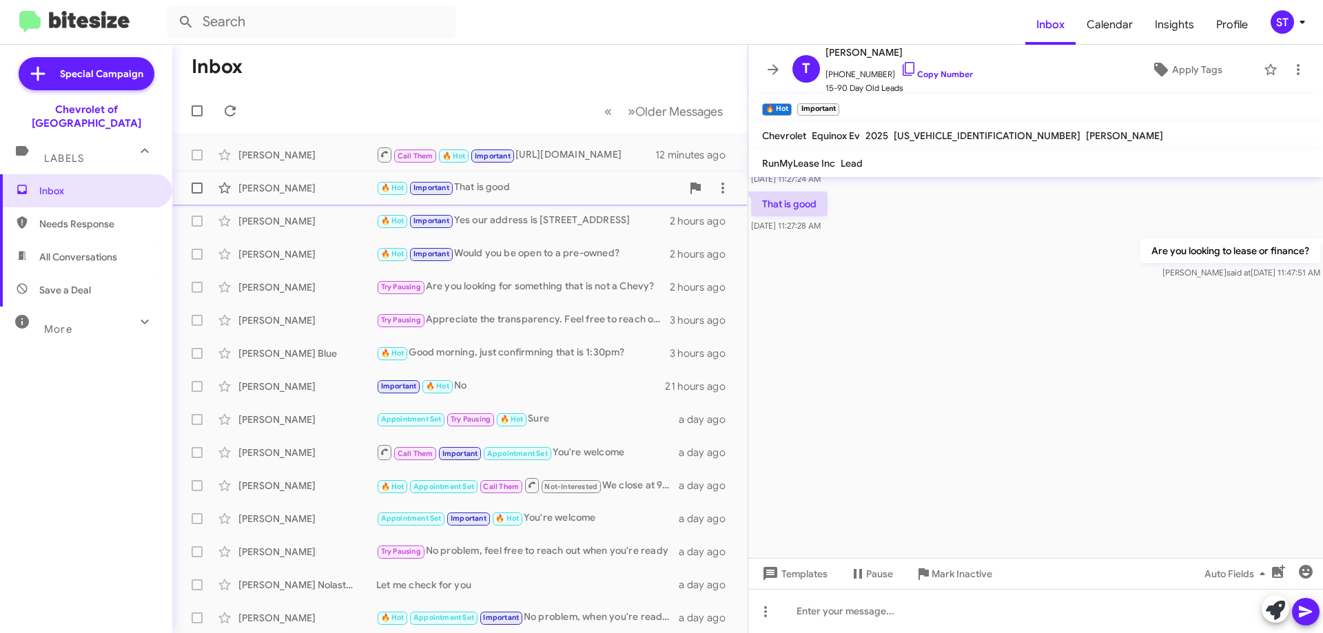
drag, startPoint x: 496, startPoint y: 181, endPoint x: 518, endPoint y: 181, distance: 22.1
click at [496, 181] on div "🔥 Hot Important That is good" at bounding box center [528, 188] width 305 height 16
click at [555, 155] on div "Call Them 🔥 Hot Important https://www.baltimorechevyourisman.com/used-inventory…" at bounding box center [528, 154] width 305 height 17
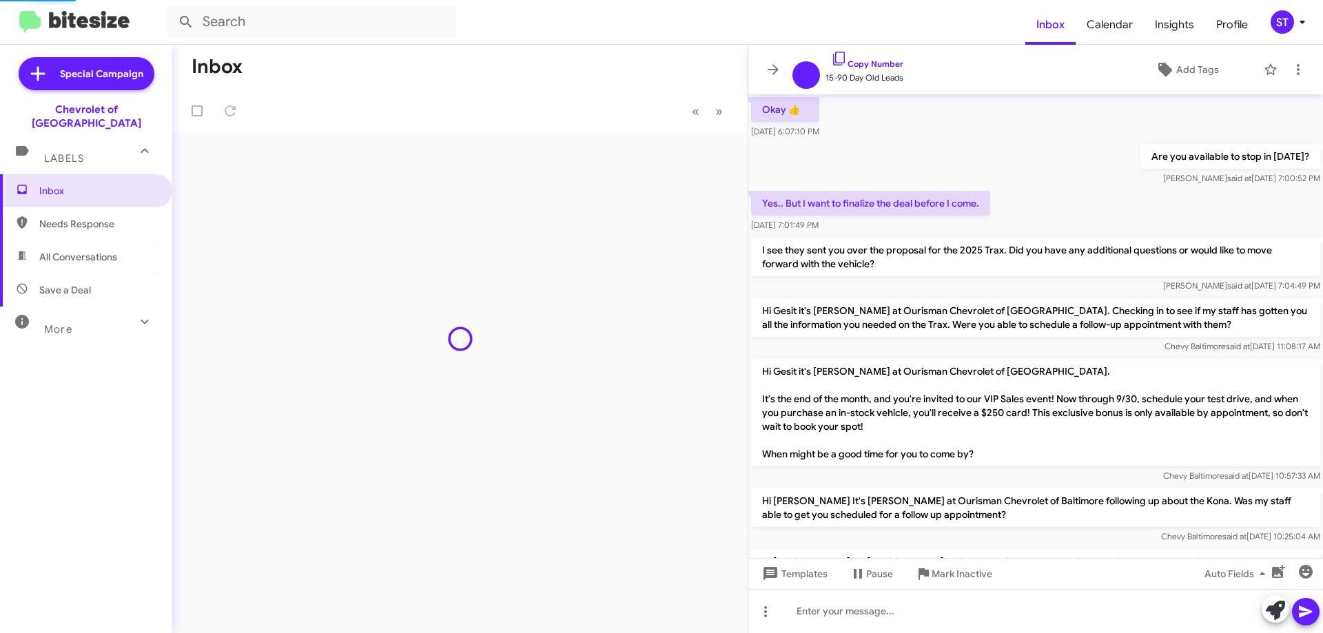
scroll to position [686, 0]
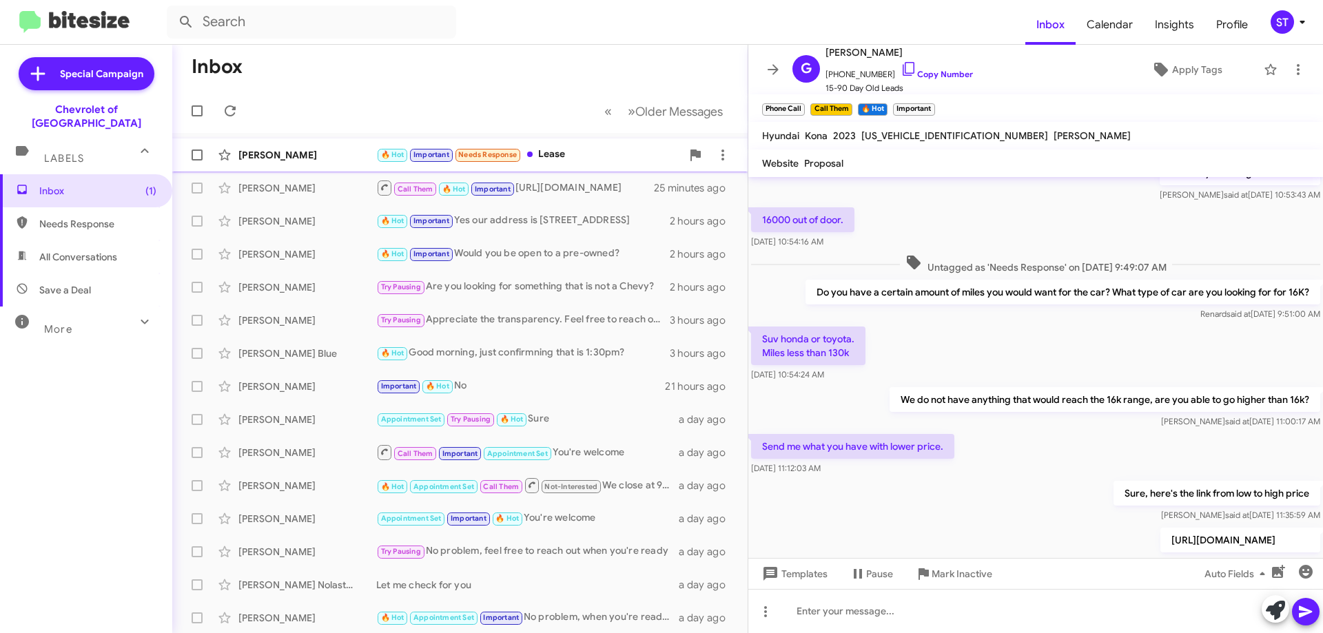
click at [318, 151] on div "[PERSON_NAME]" at bounding box center [307, 155] width 138 height 14
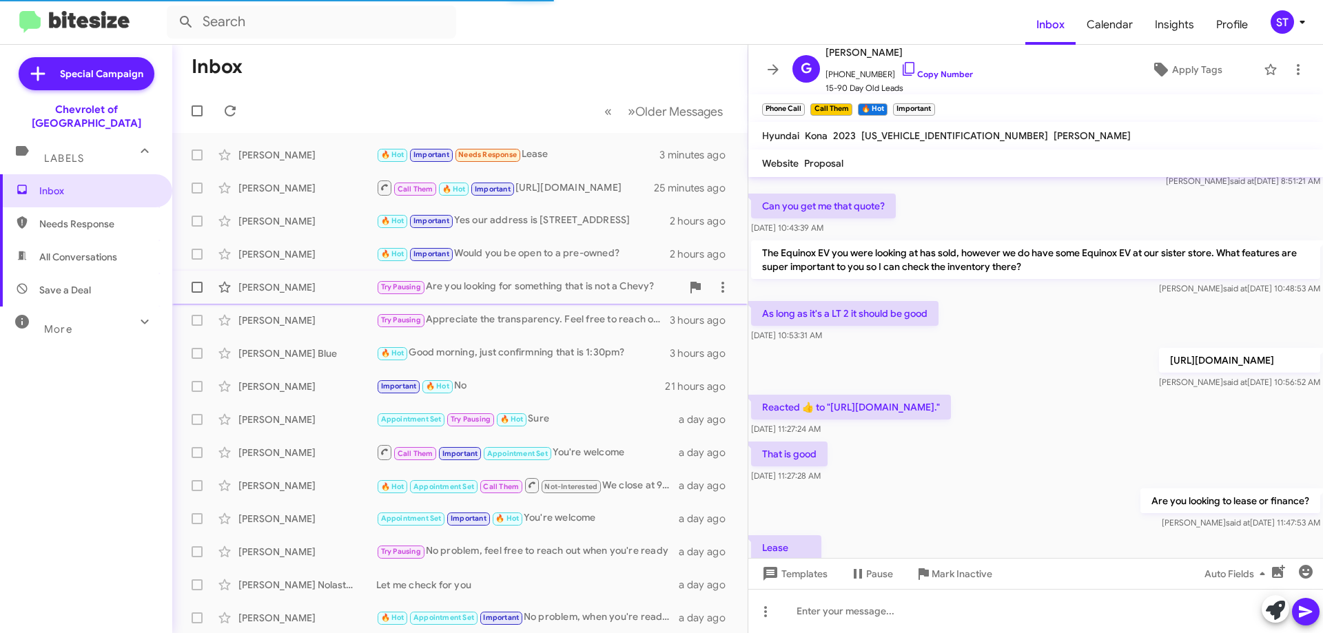
scroll to position [790, 0]
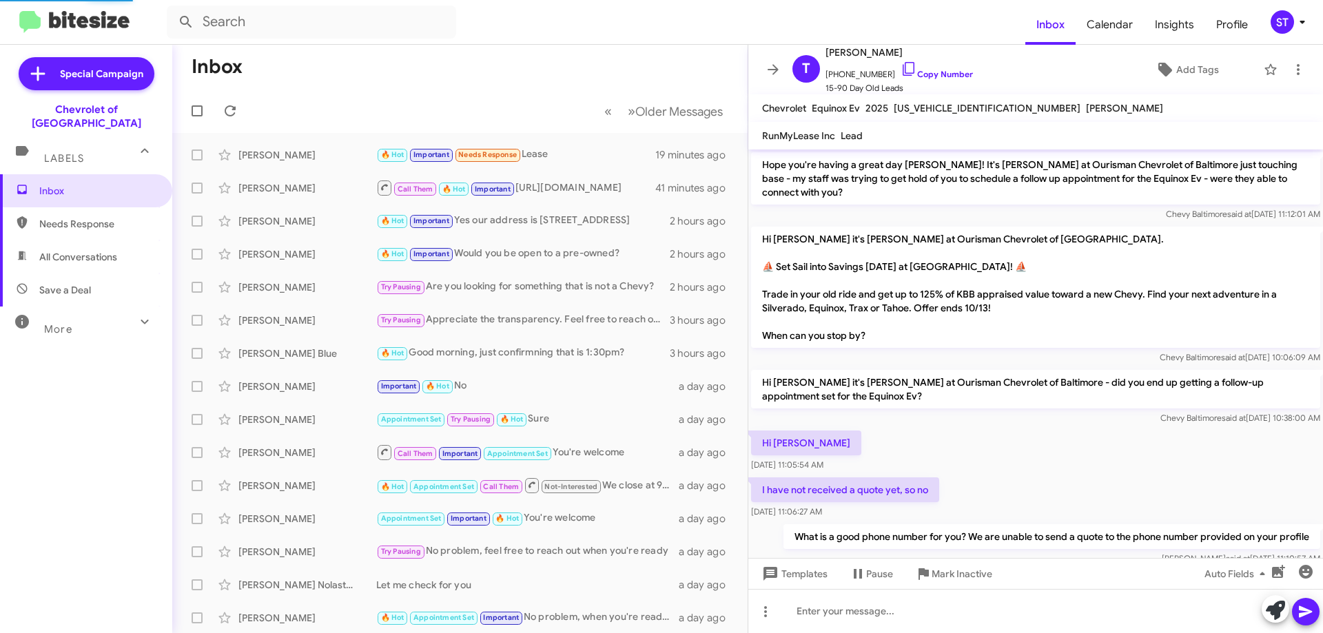
scroll to position [763, 0]
